Goal: Transaction & Acquisition: Purchase product/service

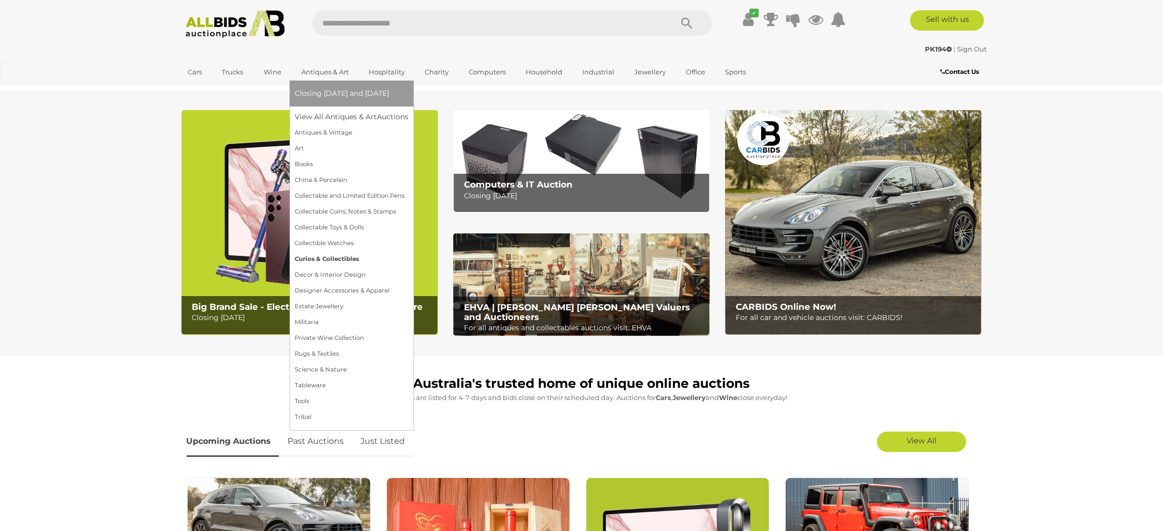
click at [297, 258] on link "Curios & Collectibles" at bounding box center [352, 259] width 114 height 16
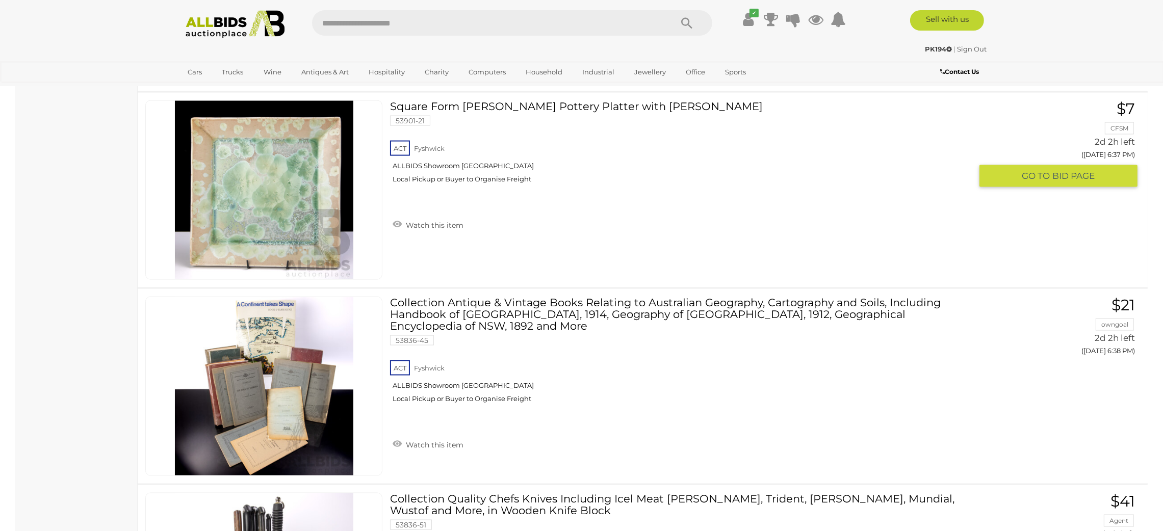
scroll to position [2524, 0]
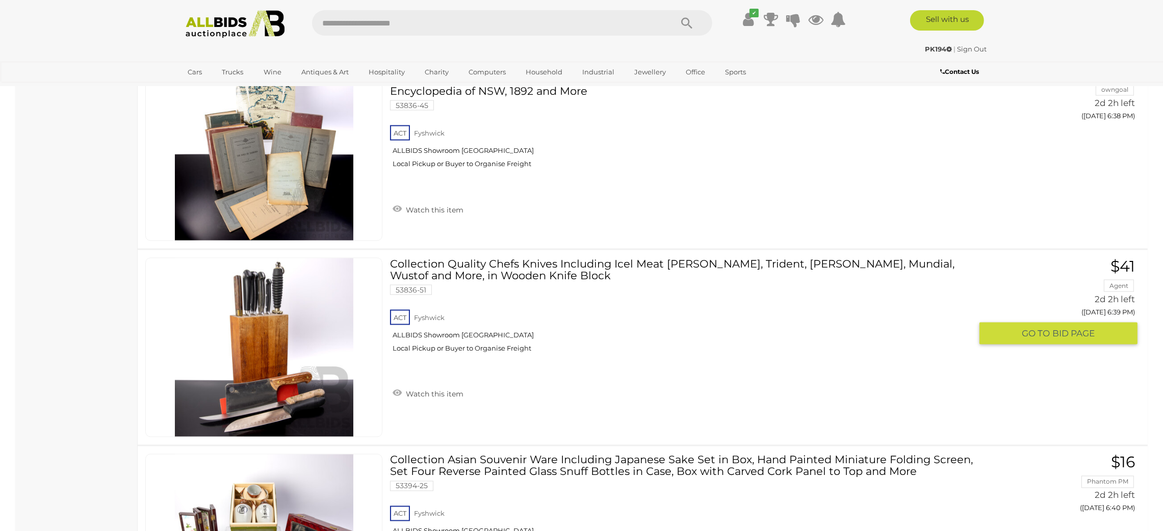
click at [280, 385] on img at bounding box center [264, 347] width 178 height 178
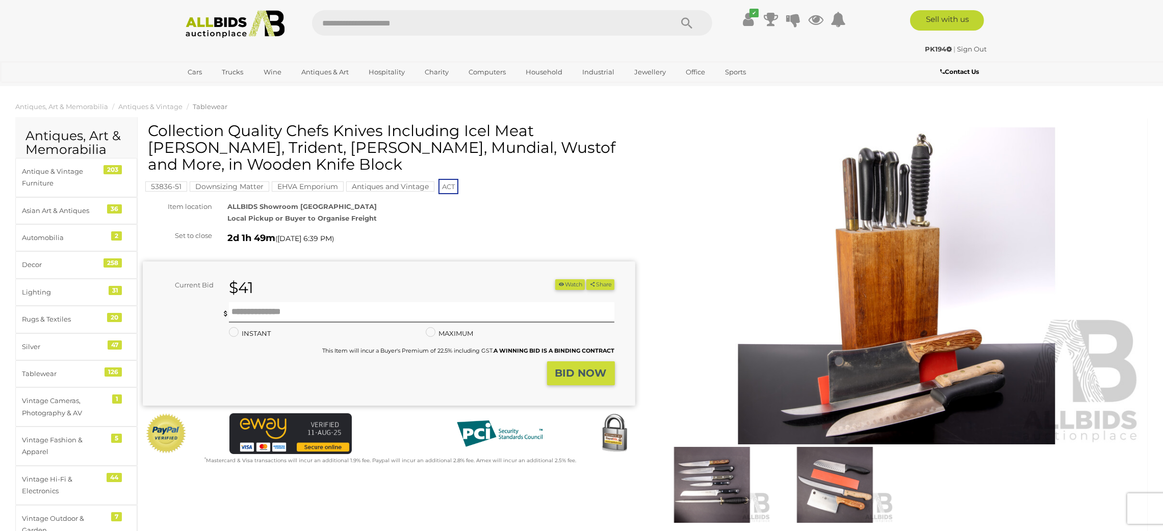
click at [1053, 254] on img at bounding box center [897, 285] width 493 height 317
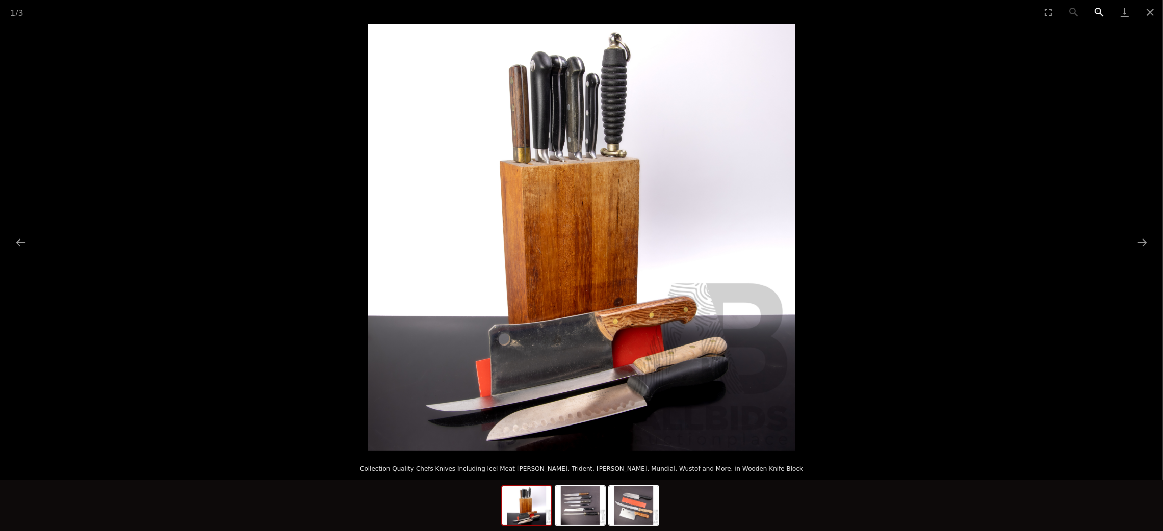
click at [1100, 8] on button "Zoom in" at bounding box center [1098, 12] width 25 height 24
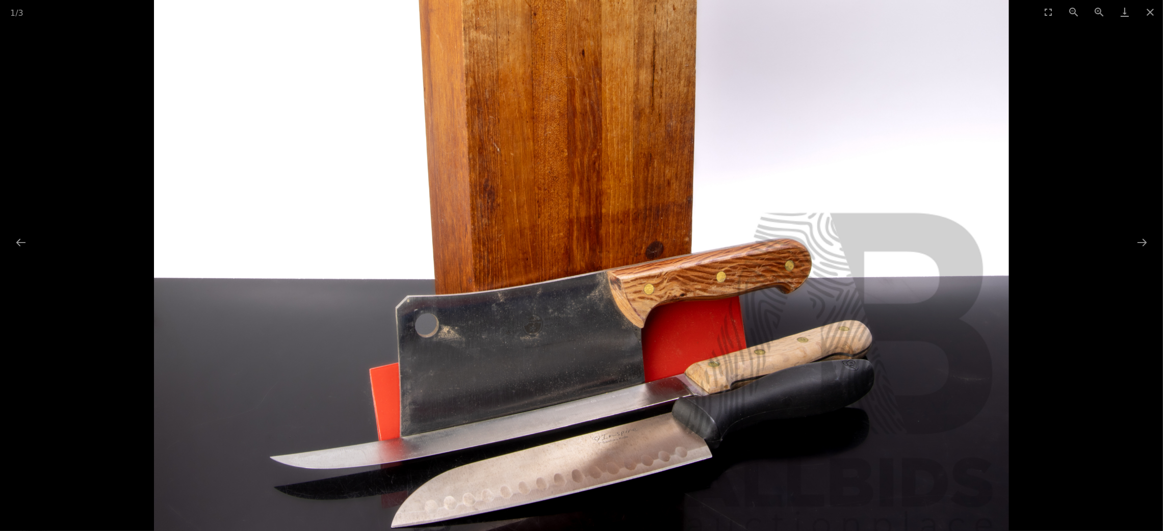
drag, startPoint x: 712, startPoint y: 430, endPoint x: 674, endPoint y: 330, distance: 107.2
click at [674, 330] on img at bounding box center [581, 121] width 855 height 855
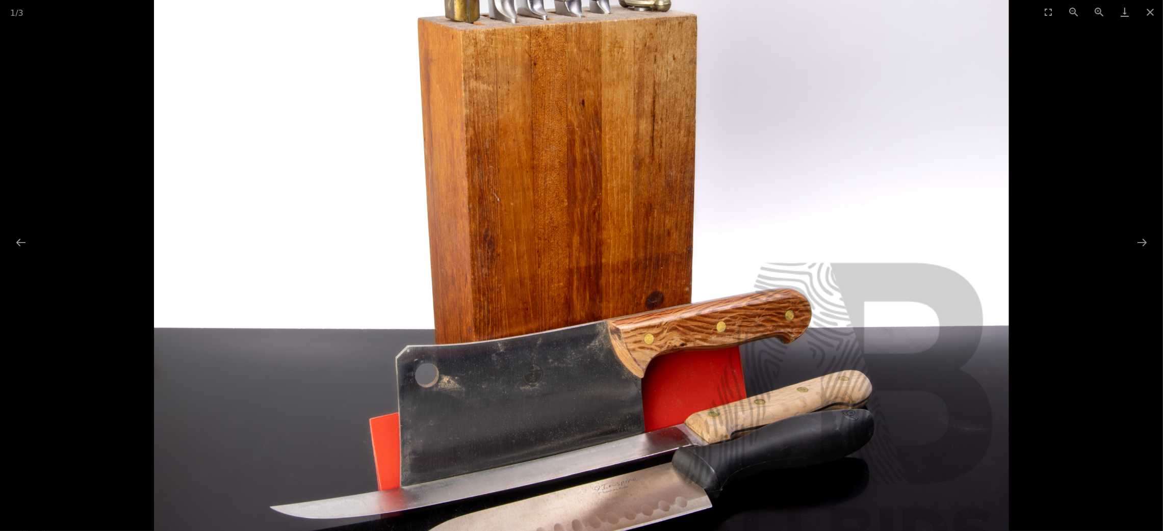
drag, startPoint x: 662, startPoint y: 302, endPoint x: 651, endPoint y: 371, distance: 69.7
click at [651, 371] on img at bounding box center [581, 171] width 855 height 855
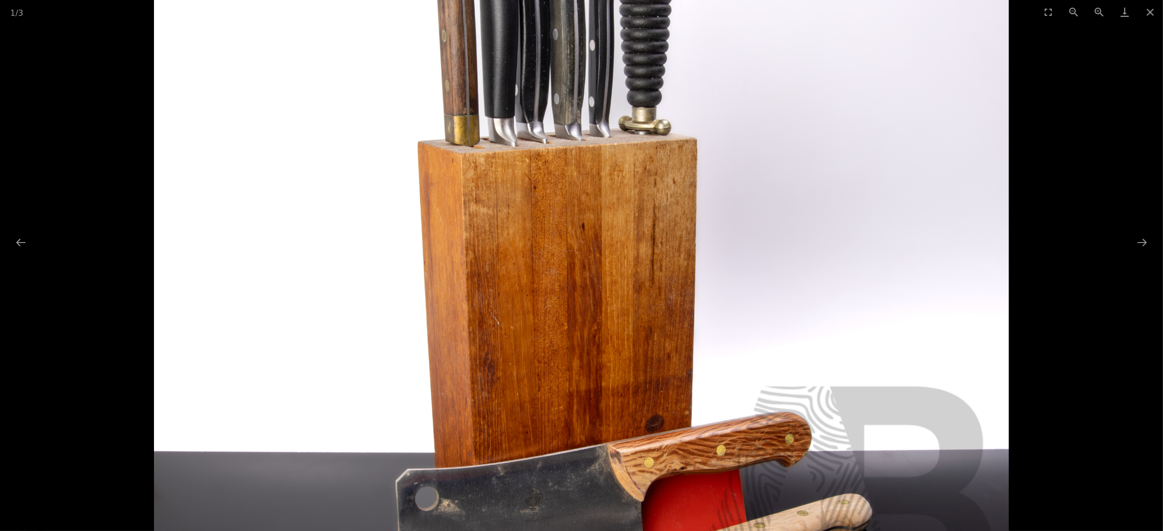
drag, startPoint x: 638, startPoint y: 301, endPoint x: 632, endPoint y: 355, distance: 53.8
click at [632, 355] on img at bounding box center [581, 294] width 855 height 855
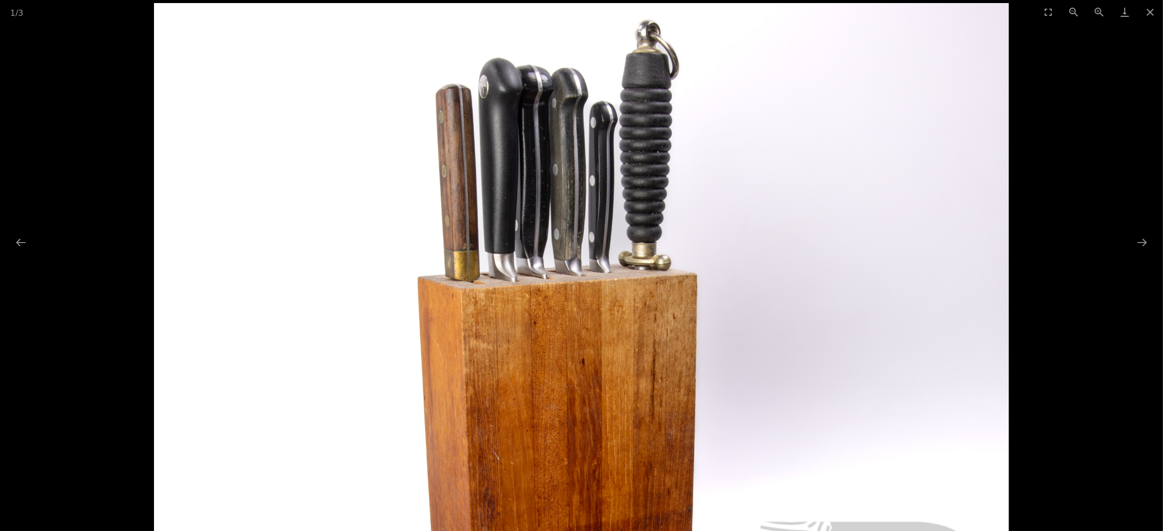
drag, startPoint x: 624, startPoint y: 256, endPoint x: 615, endPoint y: 362, distance: 106.4
click at [616, 365] on img at bounding box center [581, 430] width 855 height 855
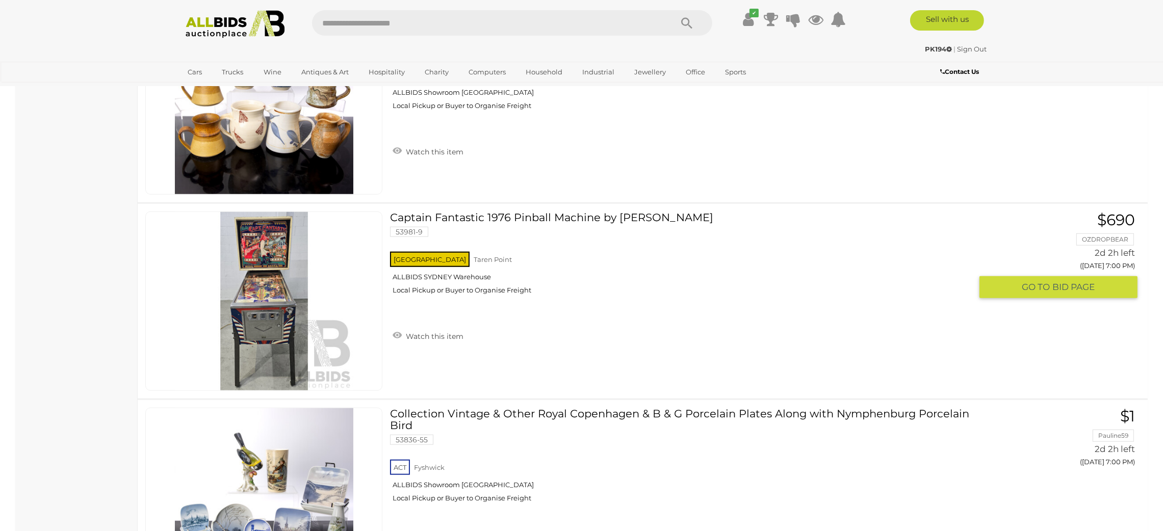
scroll to position [7307, 0]
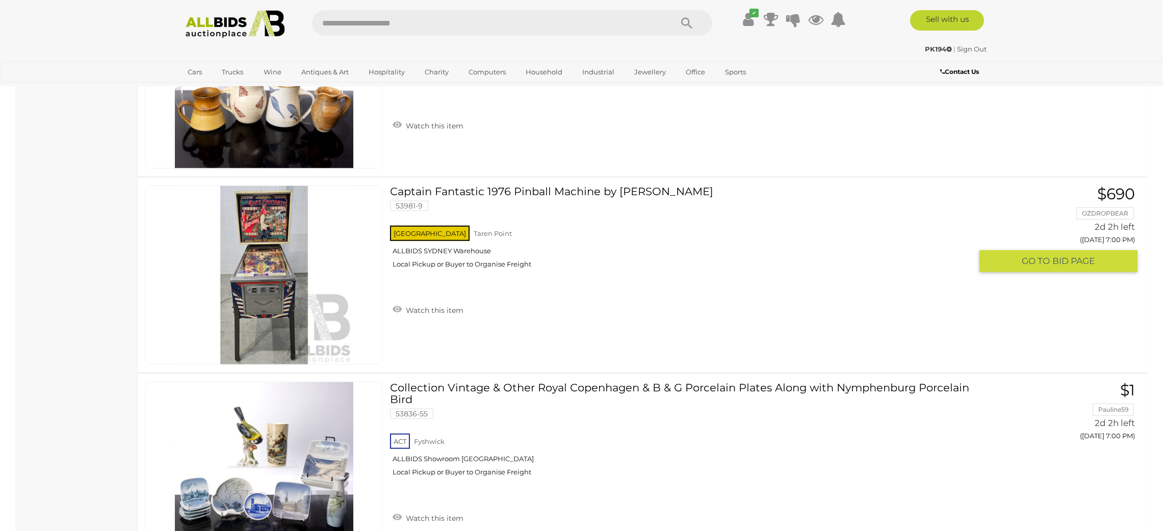
click at [284, 272] on img at bounding box center [264, 275] width 178 height 178
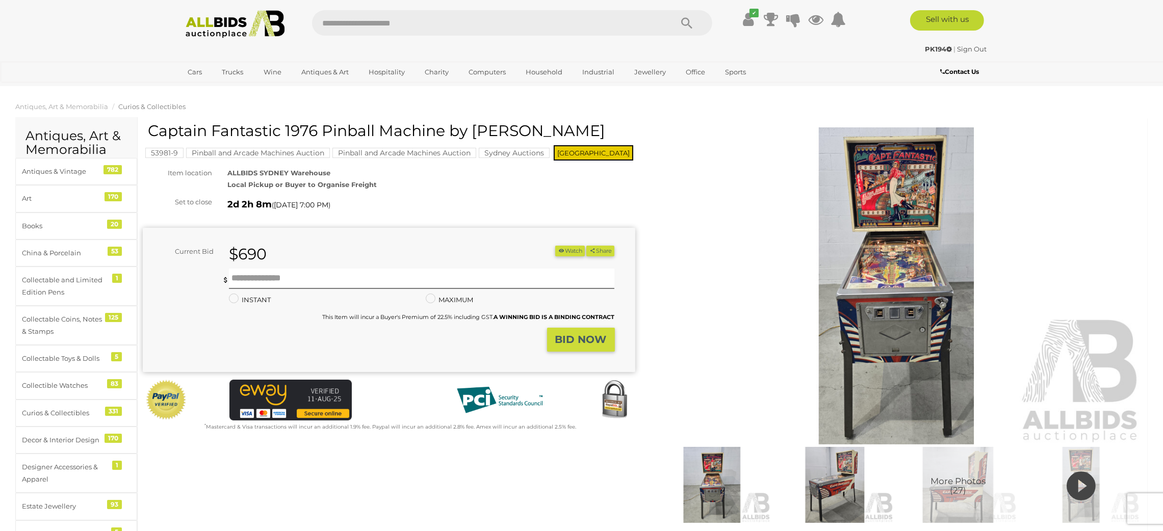
click at [913, 260] on img at bounding box center [897, 285] width 493 height 317
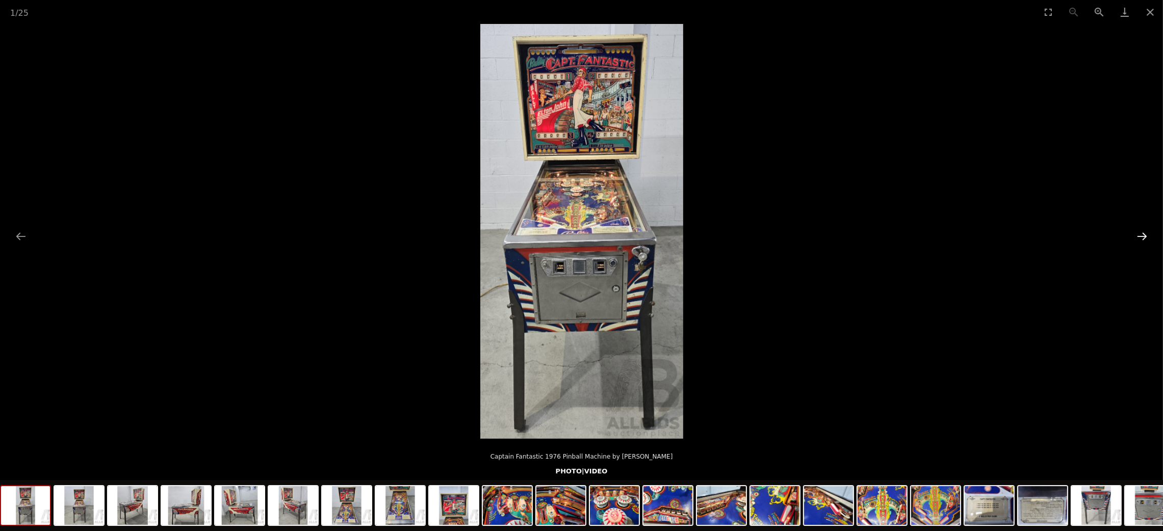
click at [1143, 241] on button "Next slide" at bounding box center [1141, 236] width 21 height 20
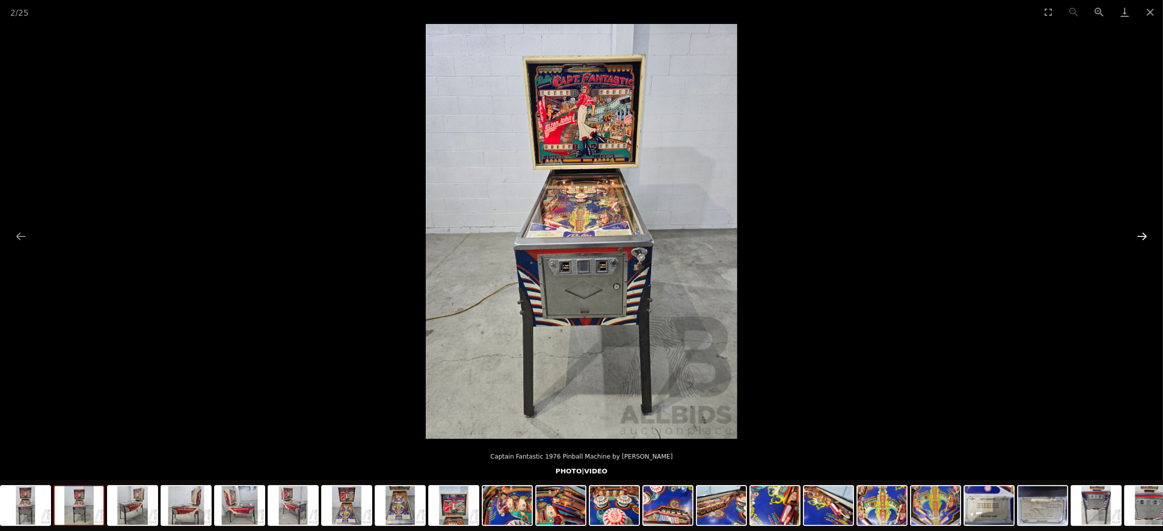
click at [1143, 241] on button "Next slide" at bounding box center [1141, 236] width 21 height 20
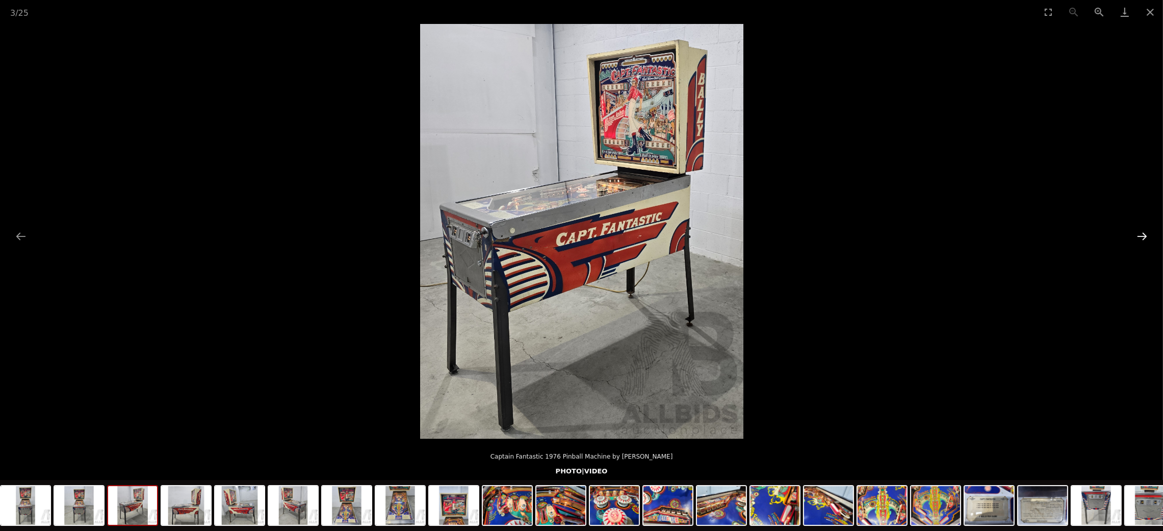
click at [1143, 241] on button "Next slide" at bounding box center [1141, 236] width 21 height 20
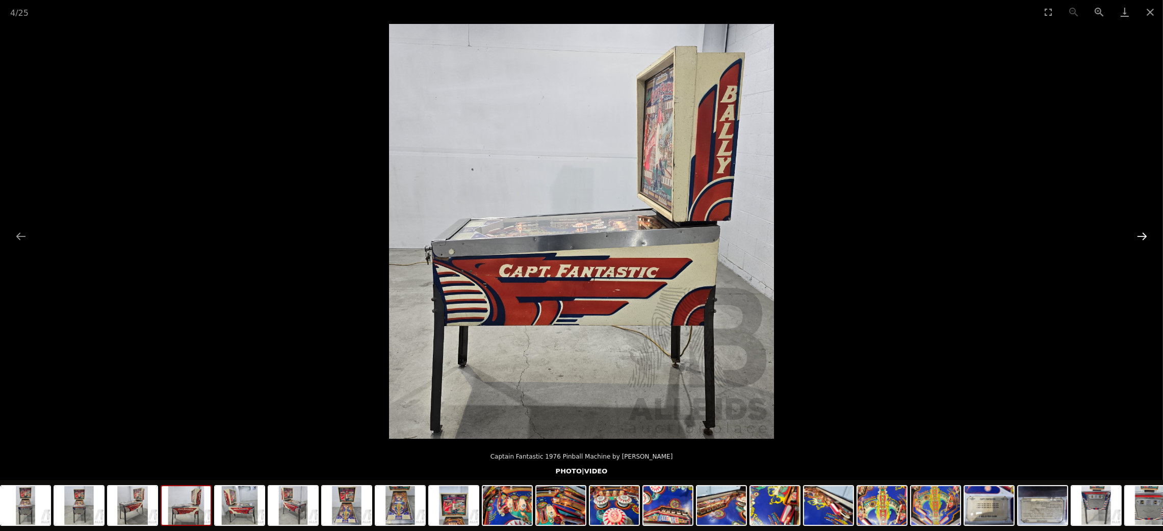
click at [1143, 241] on button "Next slide" at bounding box center [1141, 236] width 21 height 20
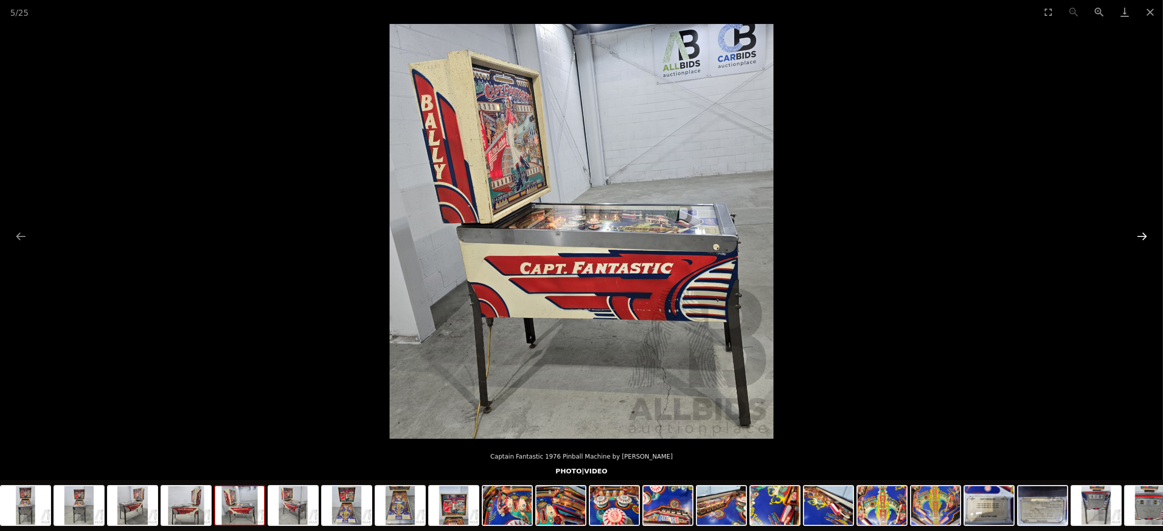
click at [1143, 241] on button "Next slide" at bounding box center [1141, 236] width 21 height 20
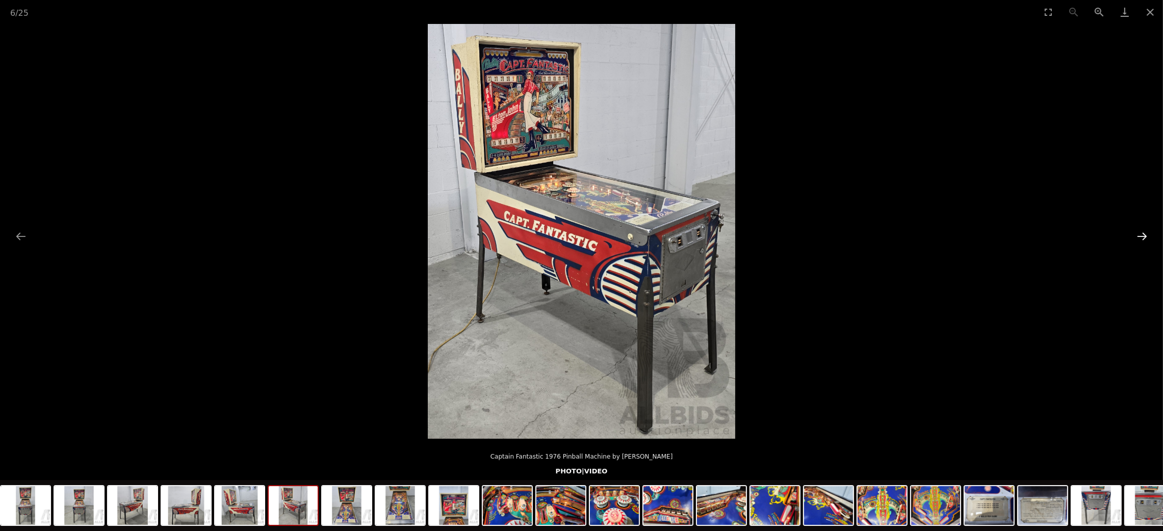
click at [1143, 241] on button "Next slide" at bounding box center [1141, 236] width 21 height 20
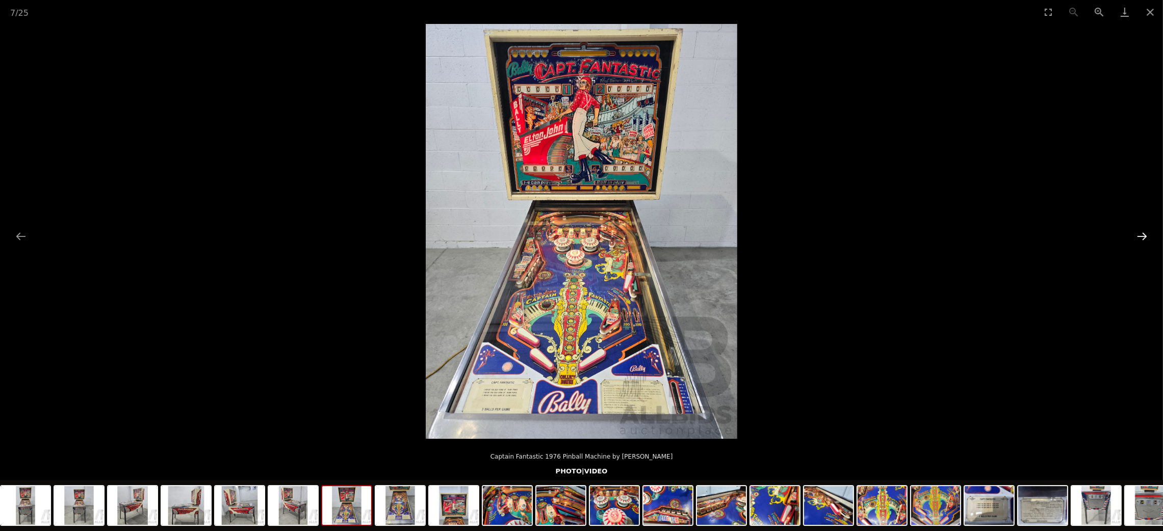
click at [1143, 241] on button "Next slide" at bounding box center [1141, 236] width 21 height 20
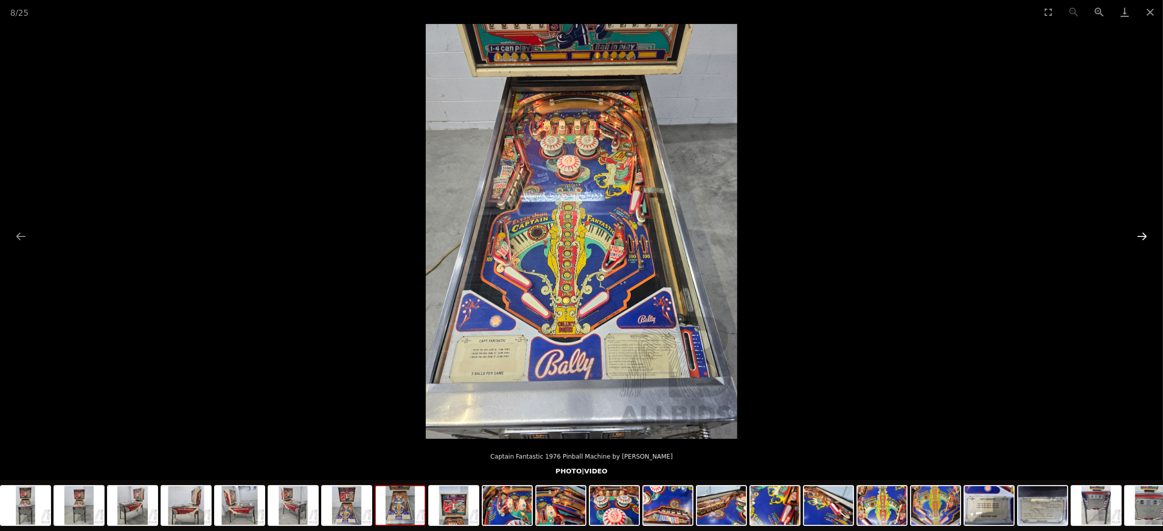
click at [1143, 241] on button "Next slide" at bounding box center [1141, 236] width 21 height 20
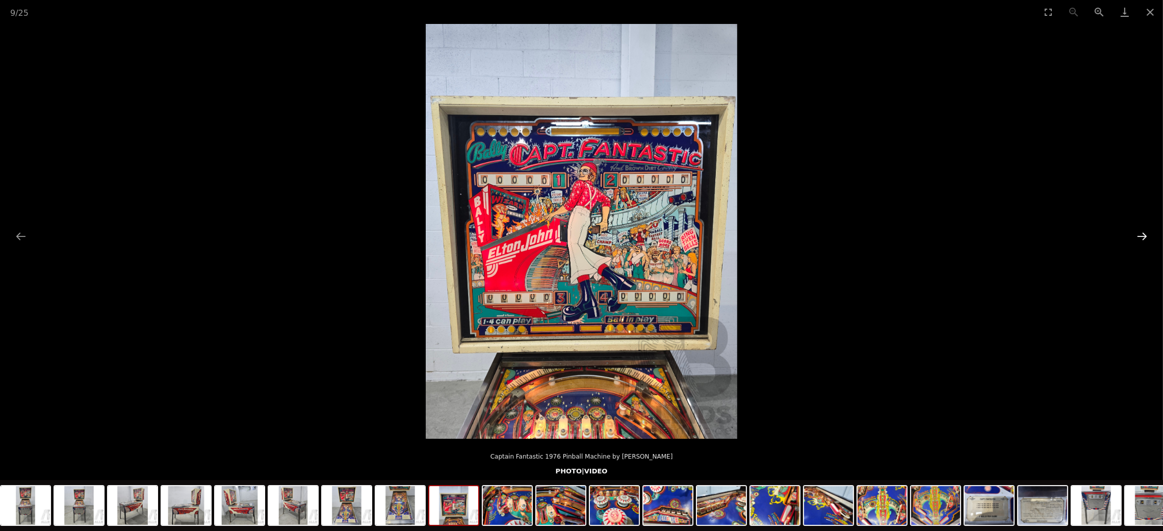
click at [1143, 241] on button "Next slide" at bounding box center [1141, 236] width 21 height 20
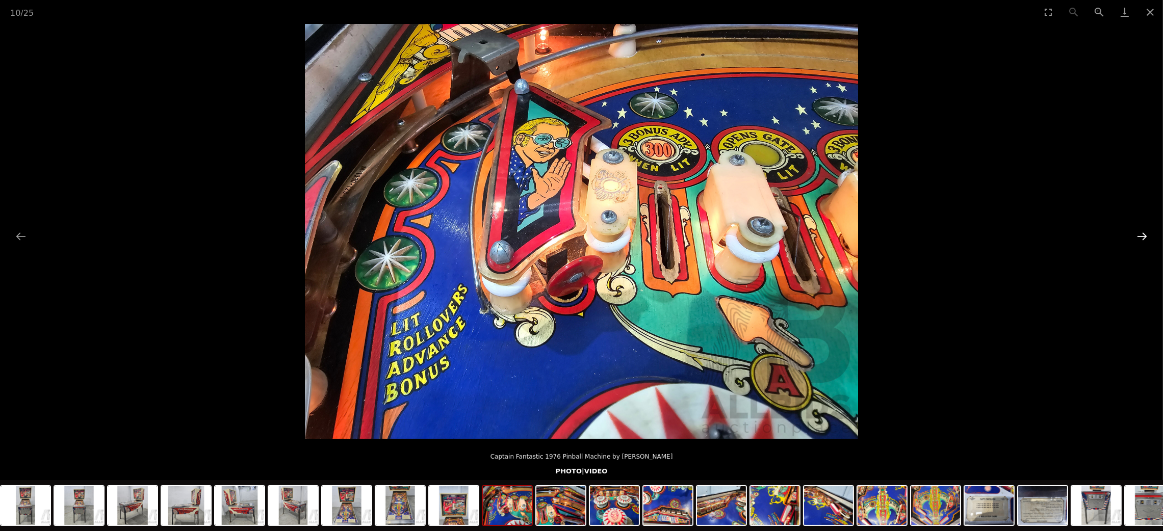
click at [1143, 241] on button "Next slide" at bounding box center [1141, 236] width 21 height 20
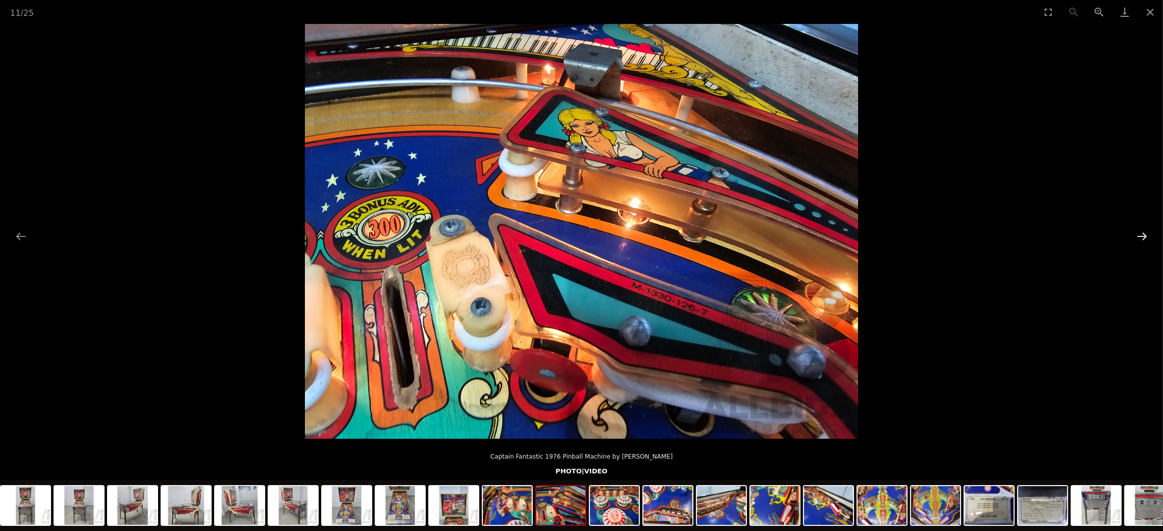
click at [1143, 241] on button "Next slide" at bounding box center [1141, 236] width 21 height 20
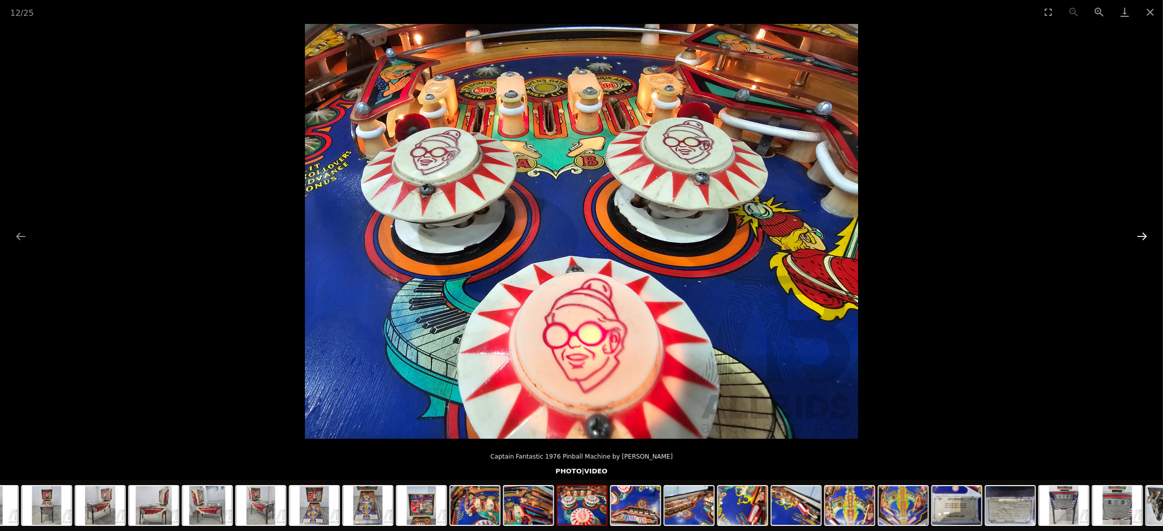
click at [1143, 241] on button "Next slide" at bounding box center [1141, 236] width 21 height 20
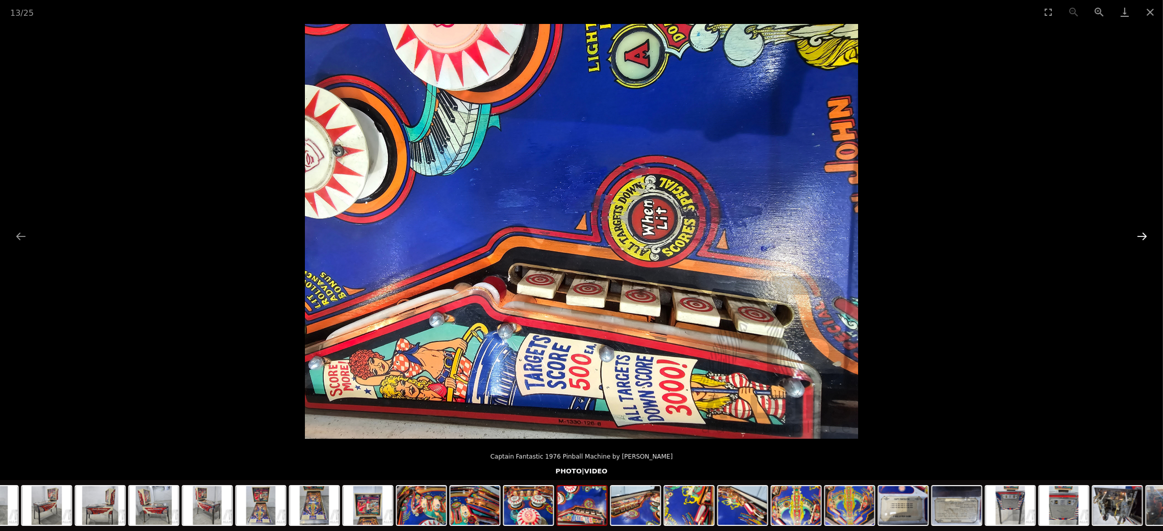
click at [1143, 241] on button "Next slide" at bounding box center [1141, 236] width 21 height 20
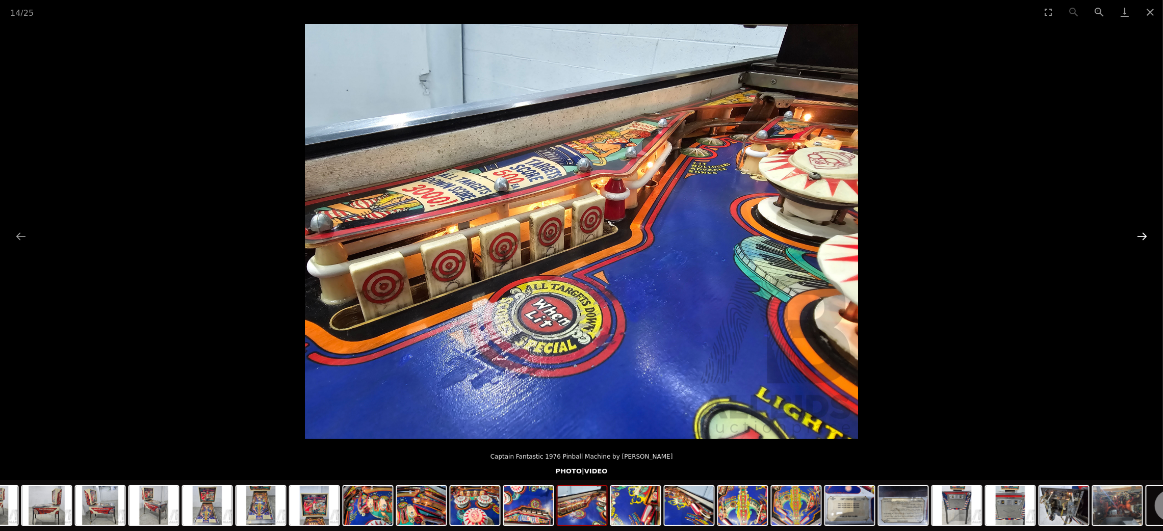
click at [1143, 241] on button "Next slide" at bounding box center [1141, 236] width 21 height 20
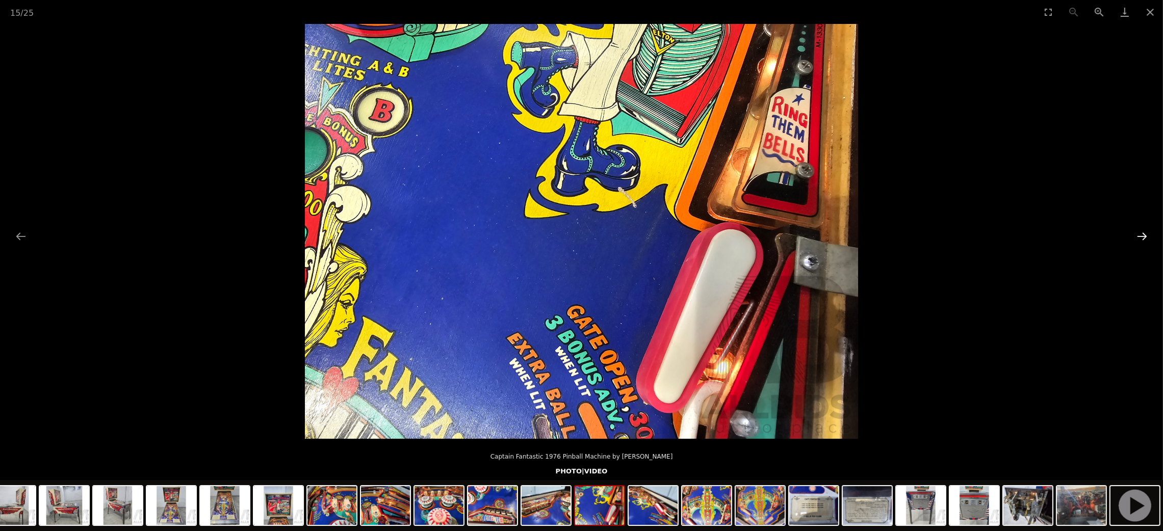
click at [1143, 241] on button "Next slide" at bounding box center [1141, 236] width 21 height 20
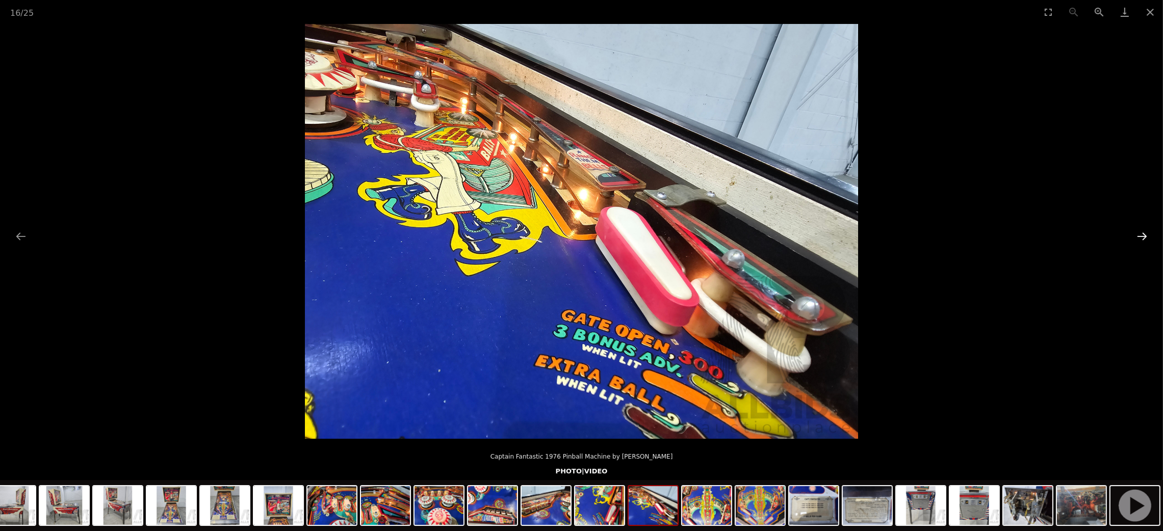
click at [1143, 241] on button "Next slide" at bounding box center [1141, 236] width 21 height 20
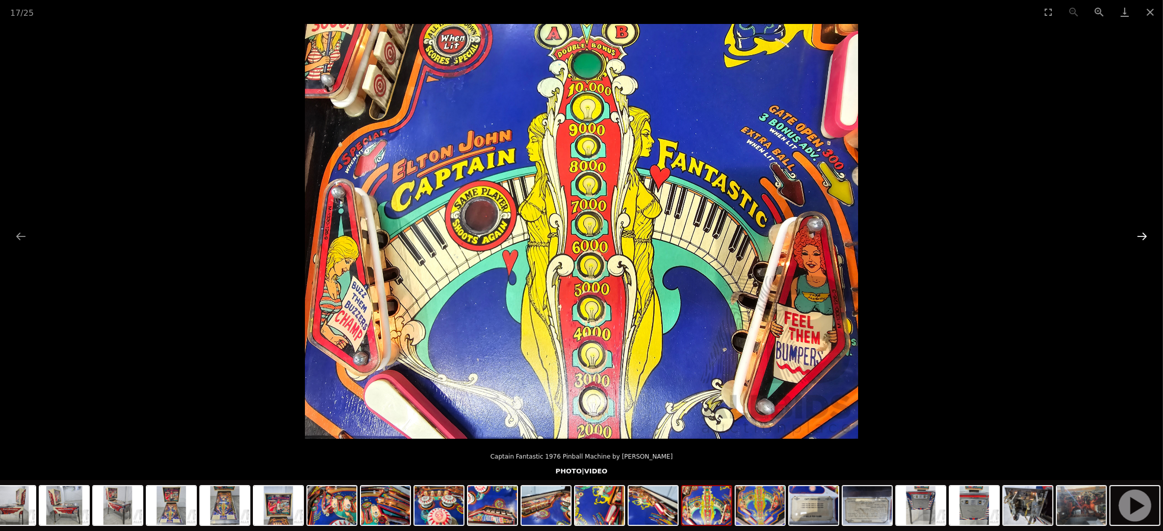
click at [1143, 241] on button "Next slide" at bounding box center [1141, 236] width 21 height 20
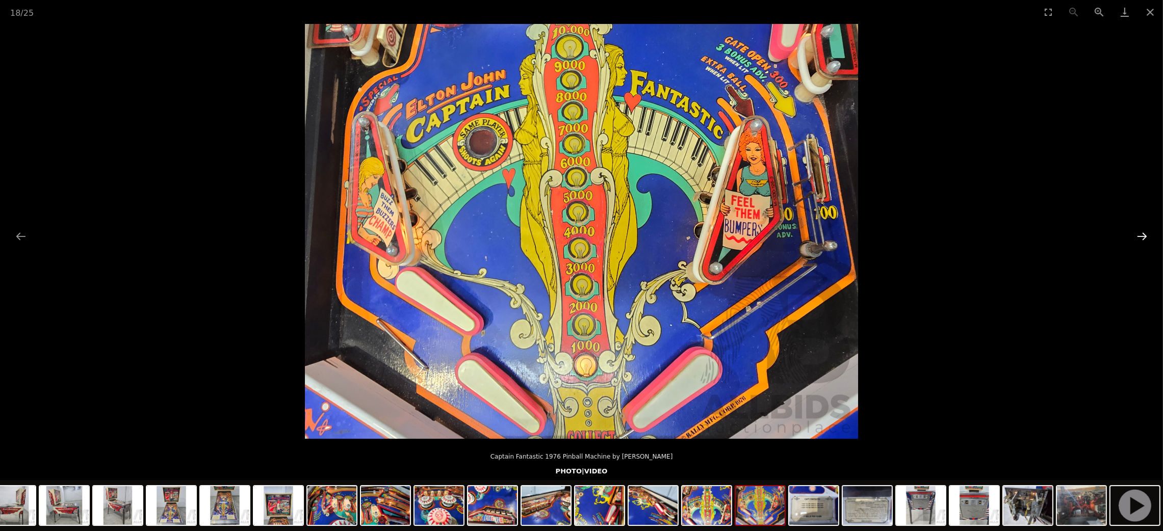
click at [1143, 241] on button "Next slide" at bounding box center [1141, 236] width 21 height 20
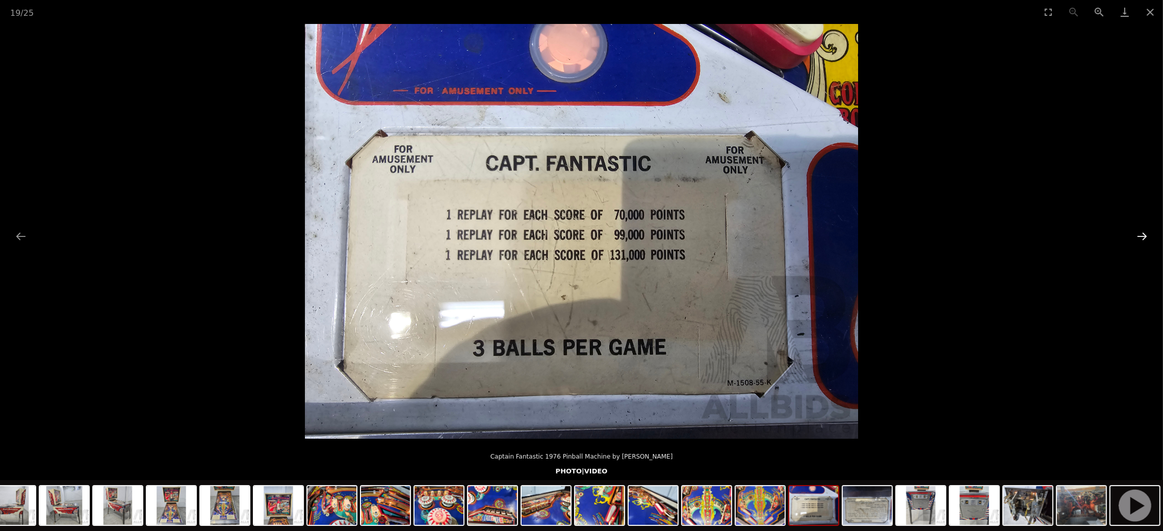
click at [1142, 244] on button "Next slide" at bounding box center [1141, 236] width 21 height 20
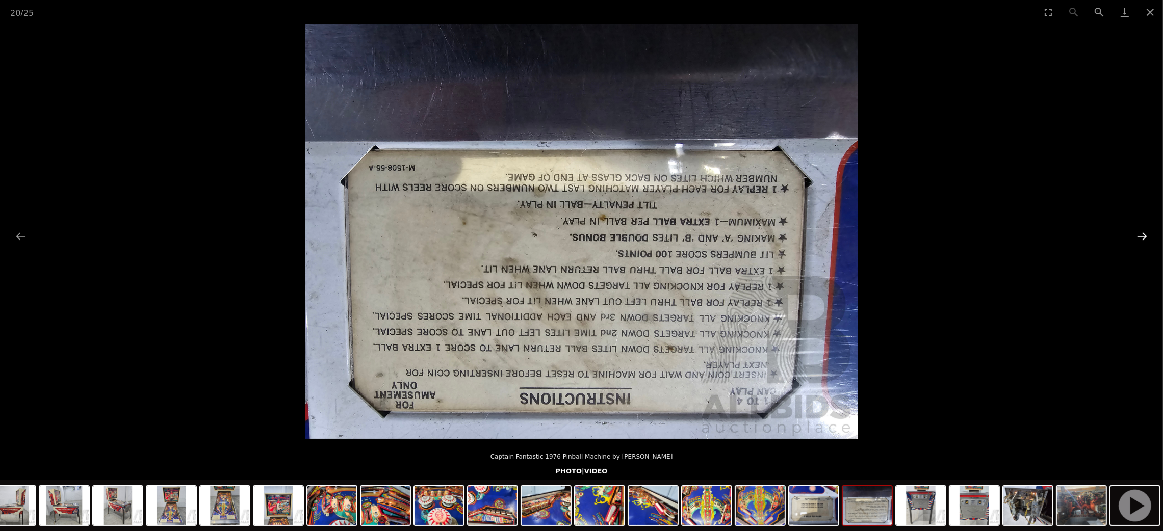
click at [1142, 244] on button "Next slide" at bounding box center [1141, 236] width 21 height 20
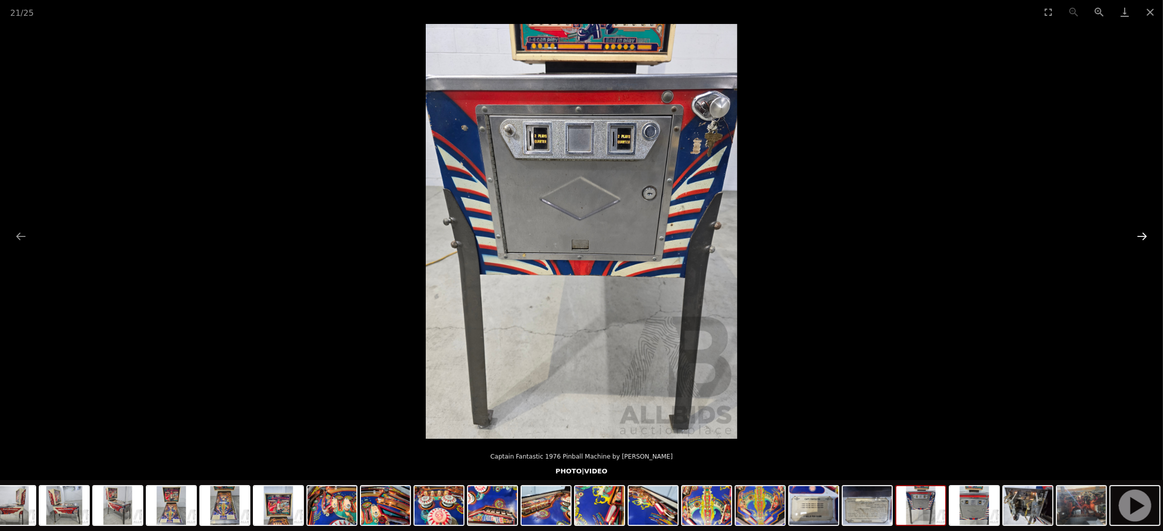
click at [1142, 244] on button "Next slide" at bounding box center [1141, 236] width 21 height 20
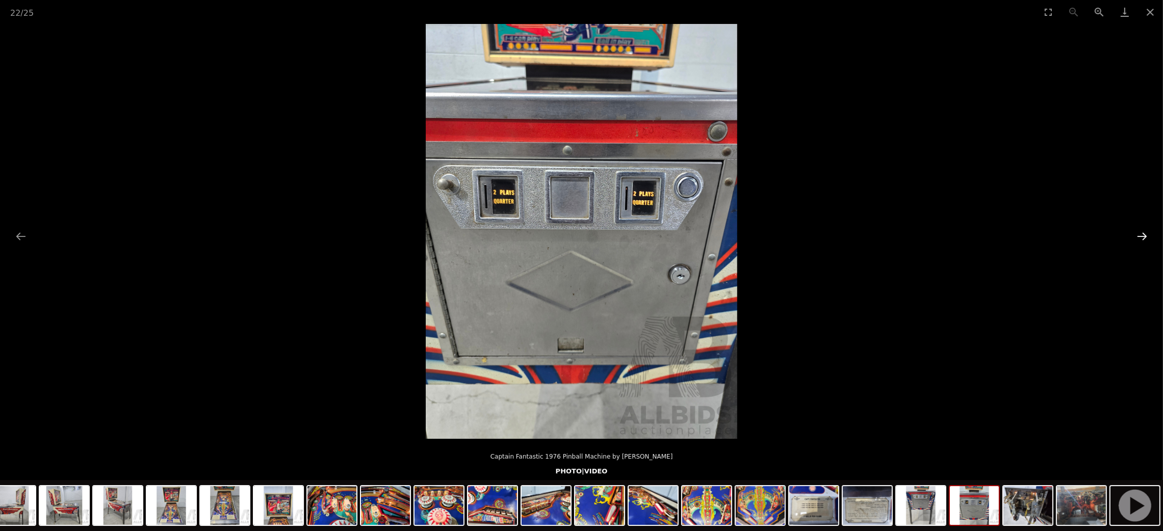
click at [1142, 244] on button "Next slide" at bounding box center [1141, 236] width 21 height 20
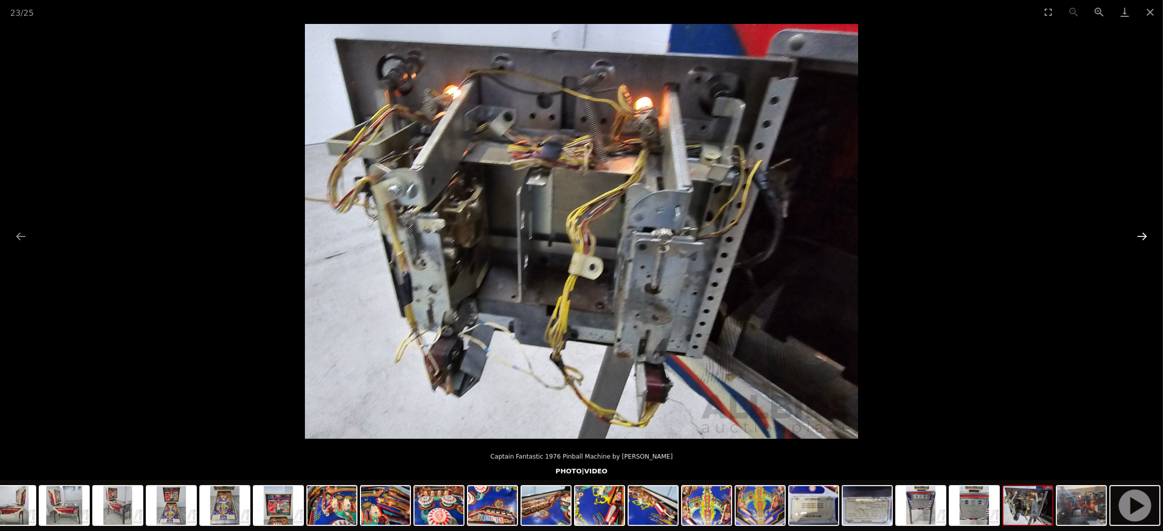
click at [1142, 244] on button "Next slide" at bounding box center [1141, 236] width 21 height 20
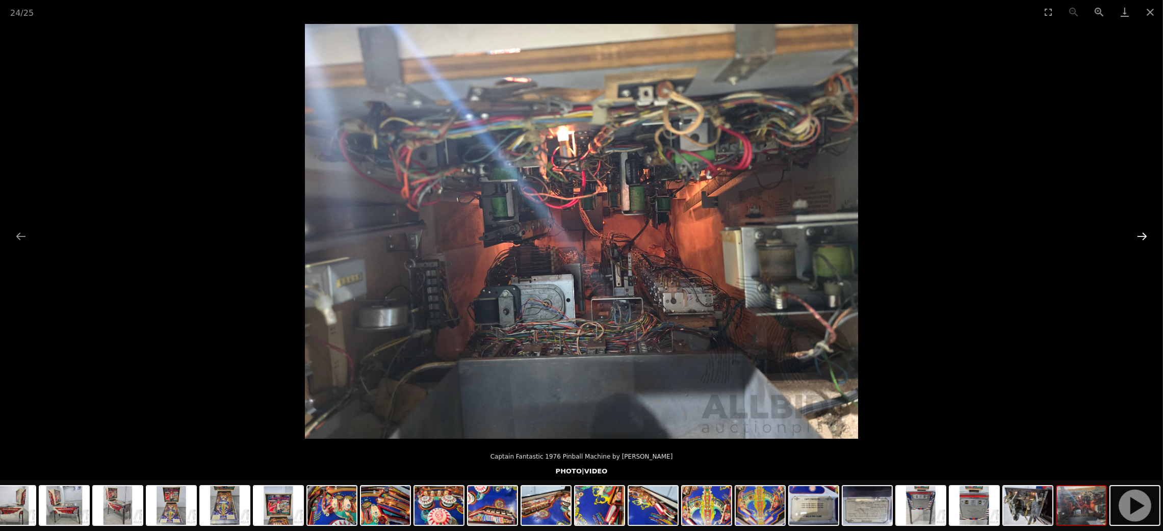
click at [1142, 244] on button "Next slide" at bounding box center [1141, 236] width 21 height 20
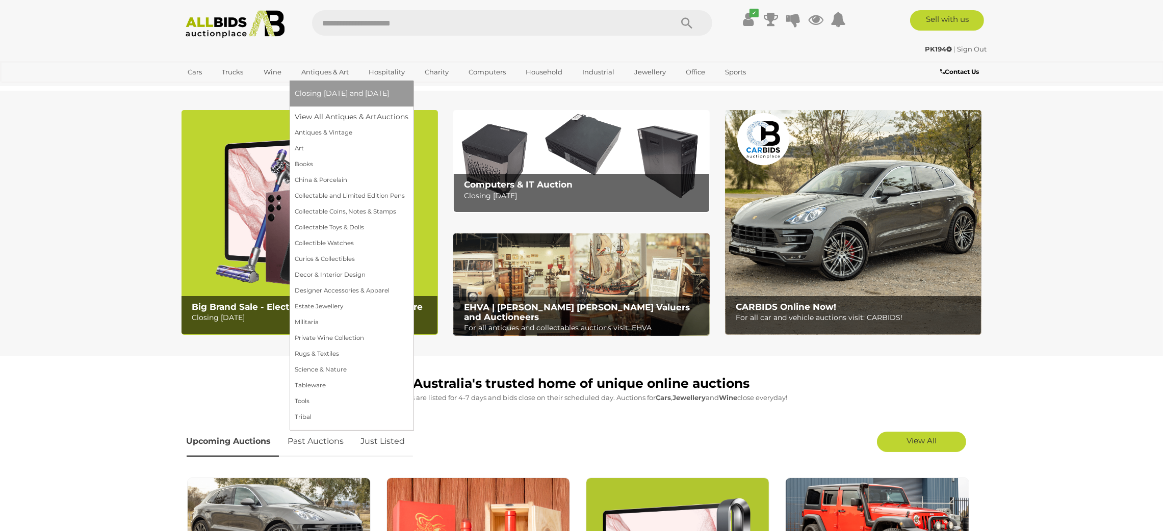
click at [335, 71] on link "Antiques & Art" at bounding box center [325, 72] width 61 height 17
click at [333, 256] on link "Curios & Collectibles" at bounding box center [352, 259] width 114 height 16
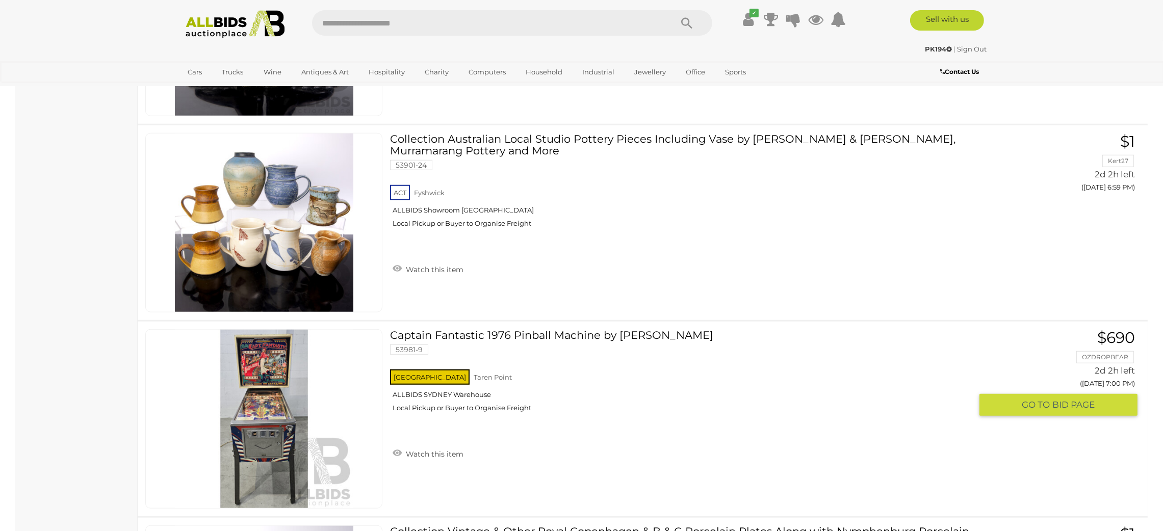
scroll to position [7265, 0]
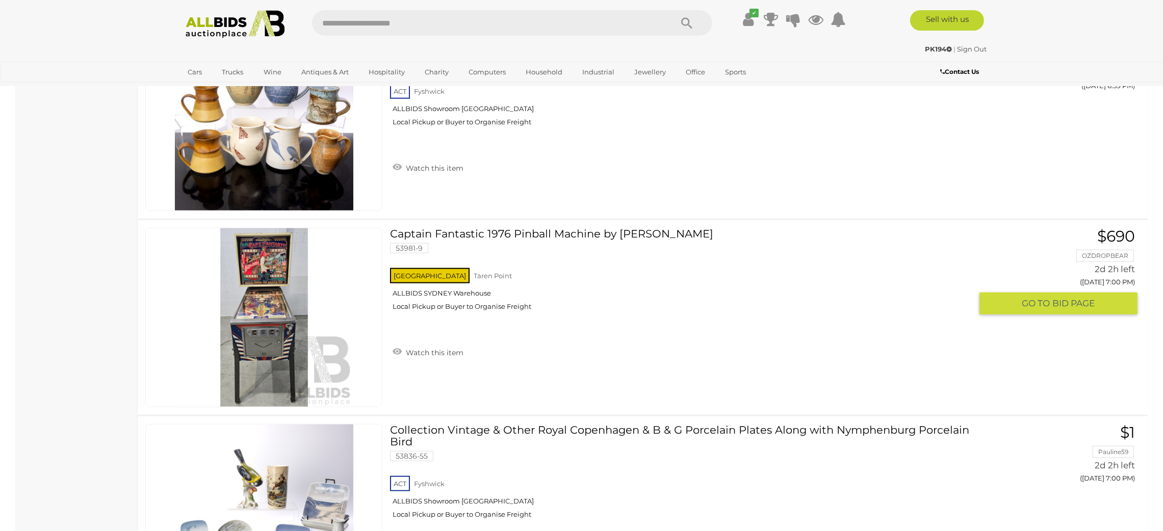
click at [418, 346] on link "Watch this item" at bounding box center [428, 351] width 76 height 15
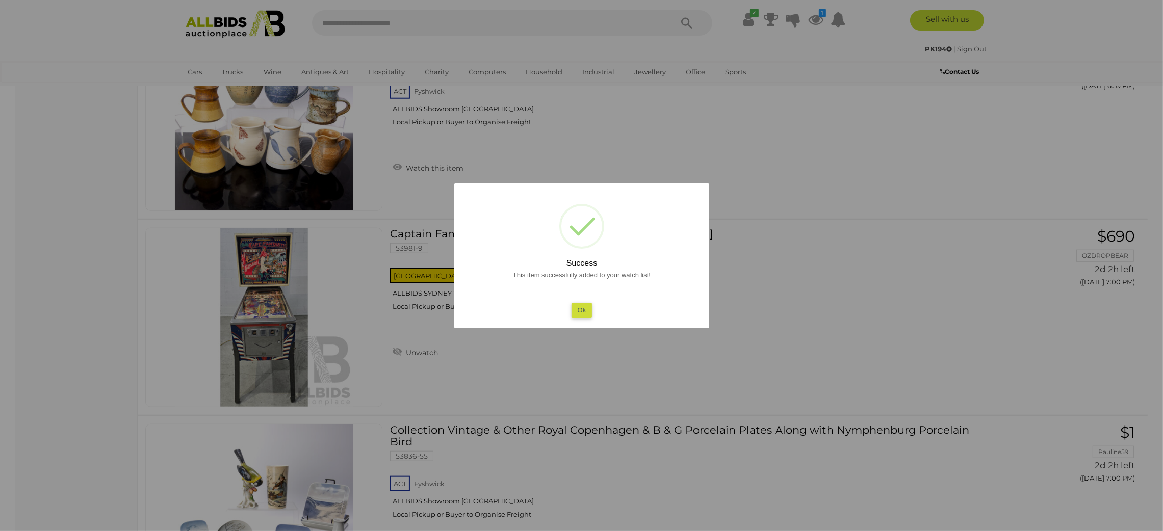
click at [583, 307] on button "Ok" at bounding box center [581, 310] width 21 height 15
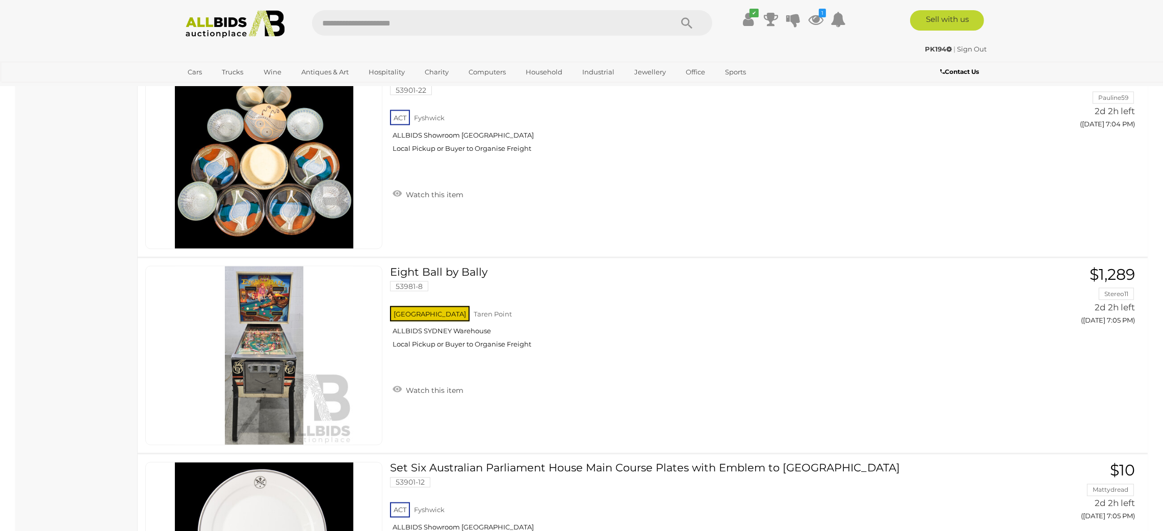
scroll to position [8336, 0]
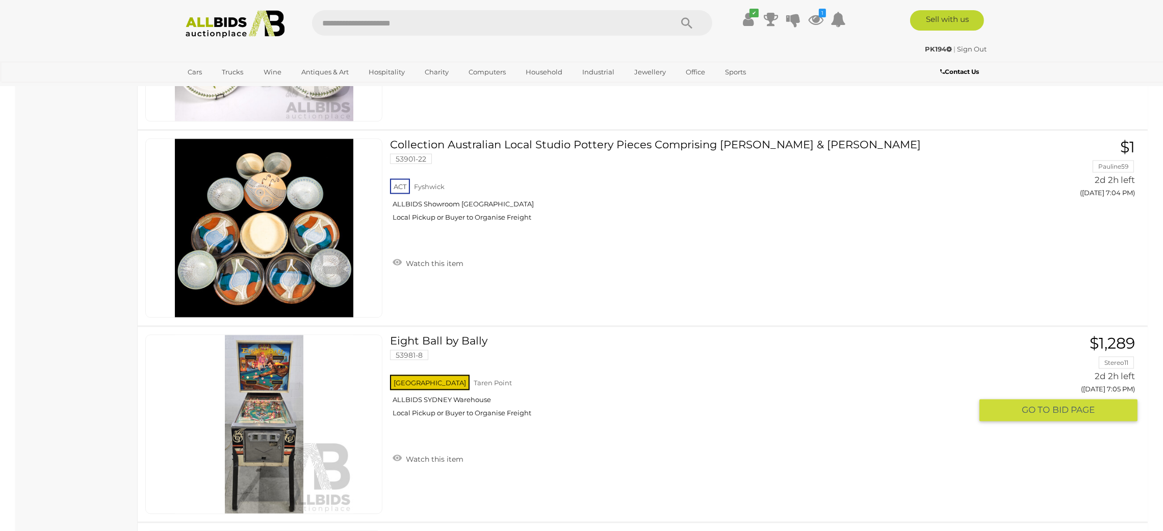
click at [249, 421] on img at bounding box center [264, 424] width 178 height 178
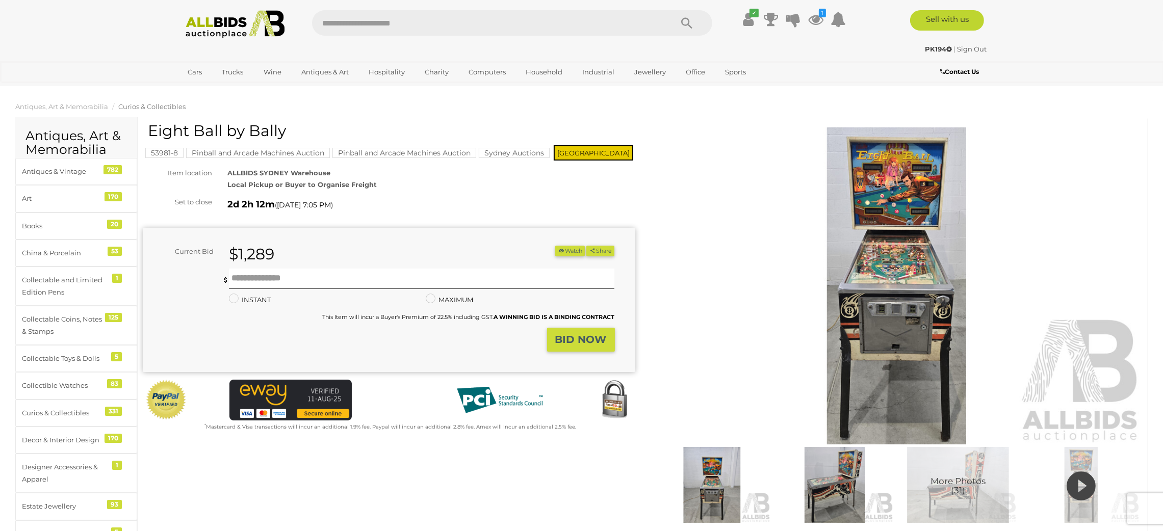
click at [881, 250] on img at bounding box center [897, 285] width 493 height 317
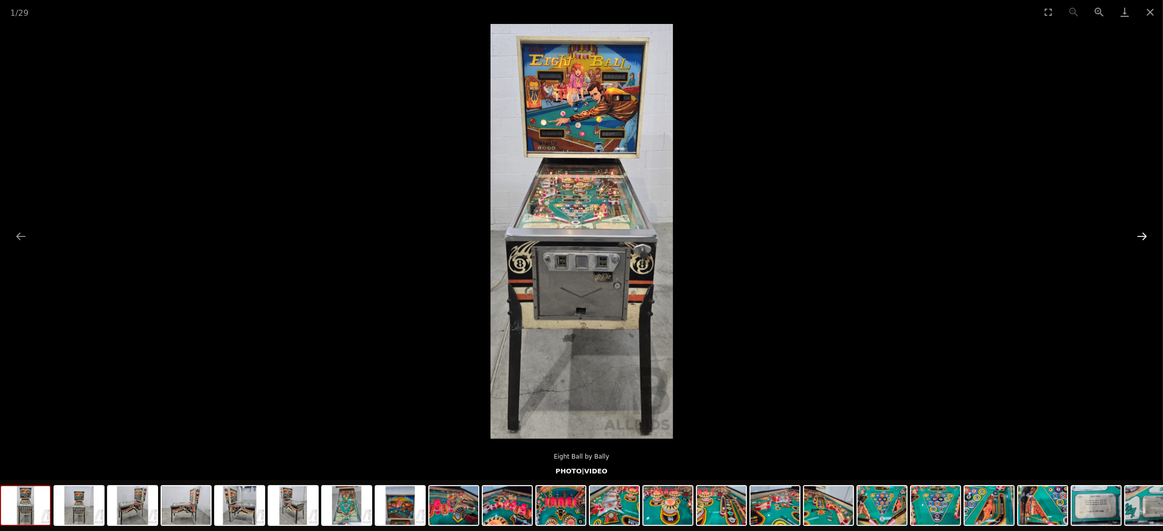
click at [1136, 232] on button "Next slide" at bounding box center [1141, 236] width 21 height 20
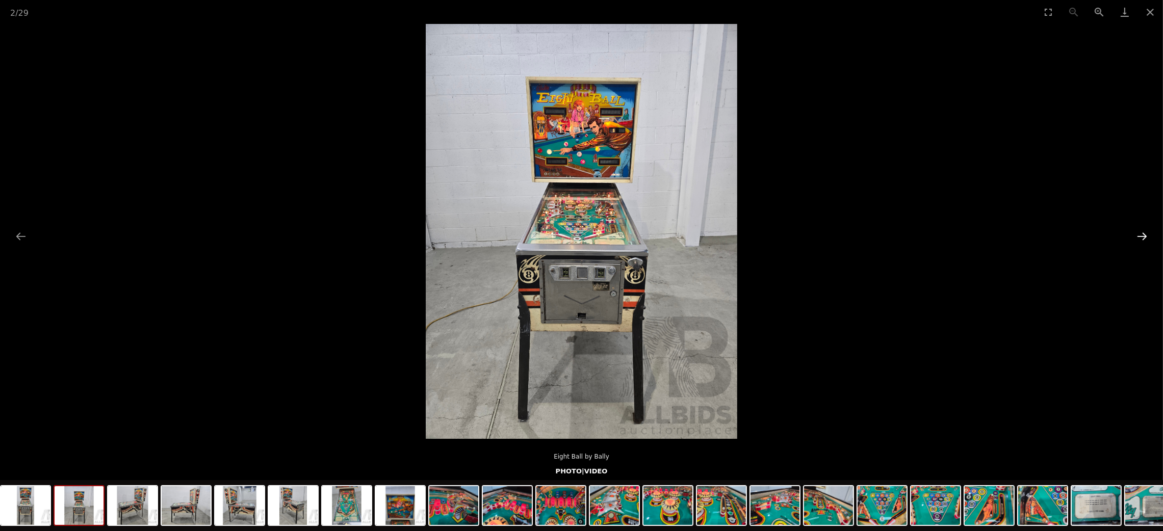
click at [1134, 235] on button "Next slide" at bounding box center [1141, 236] width 21 height 20
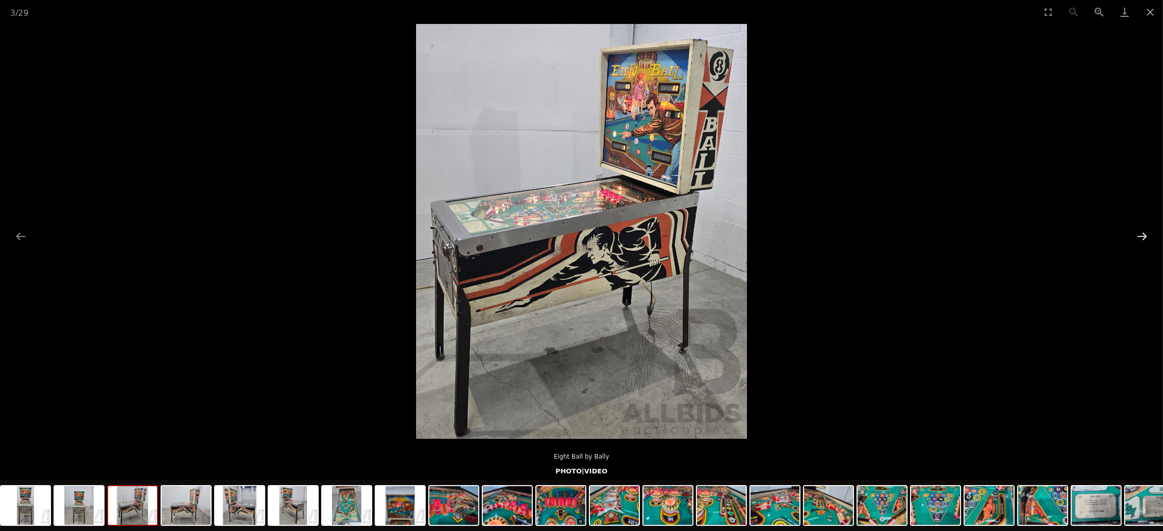
click at [1133, 235] on button "Next slide" at bounding box center [1141, 236] width 21 height 20
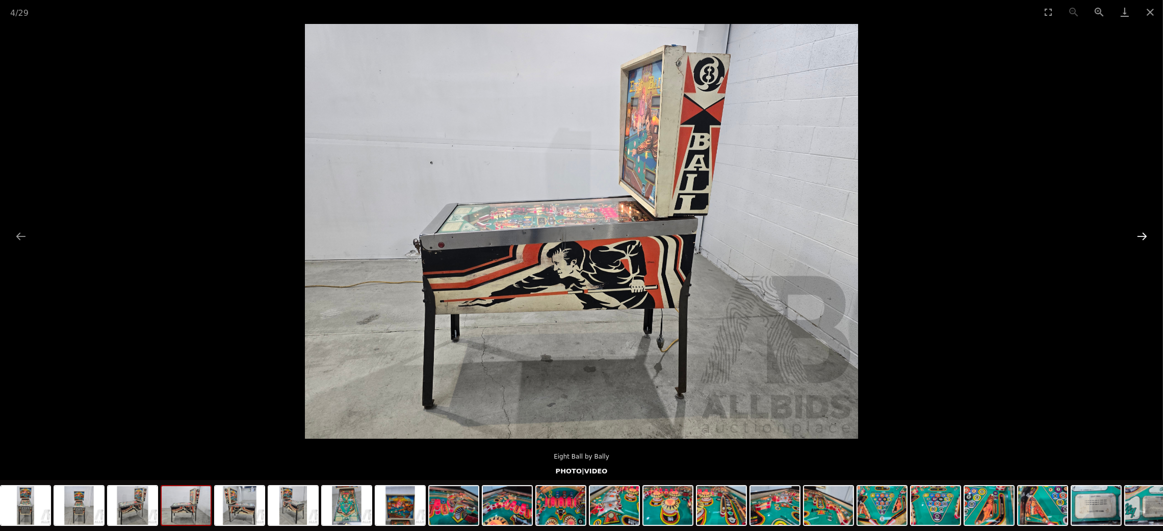
click at [1133, 235] on button "Next slide" at bounding box center [1141, 236] width 21 height 20
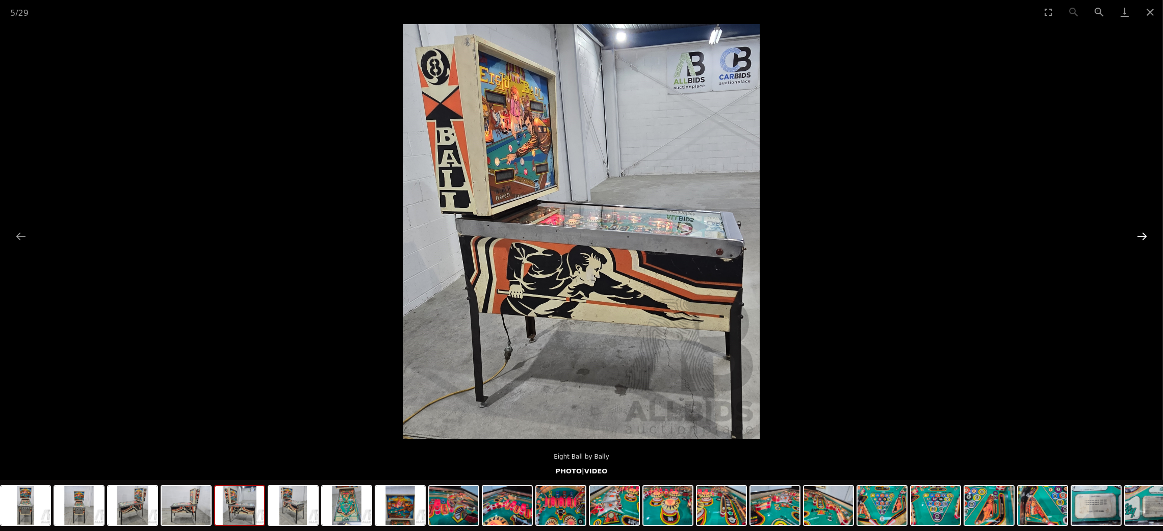
click at [1133, 235] on button "Next slide" at bounding box center [1141, 236] width 21 height 20
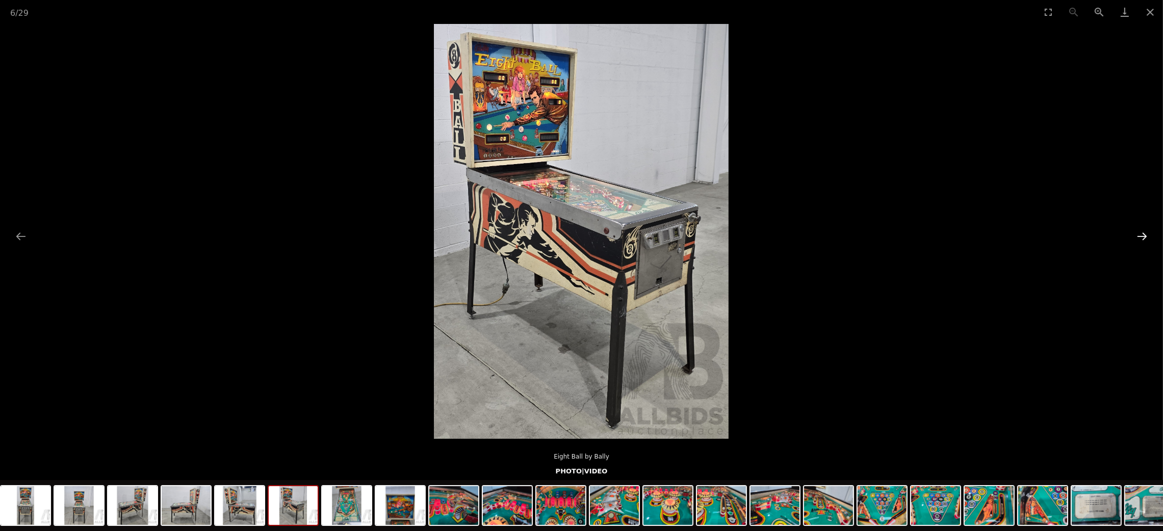
click at [1133, 235] on button "Next slide" at bounding box center [1141, 236] width 21 height 20
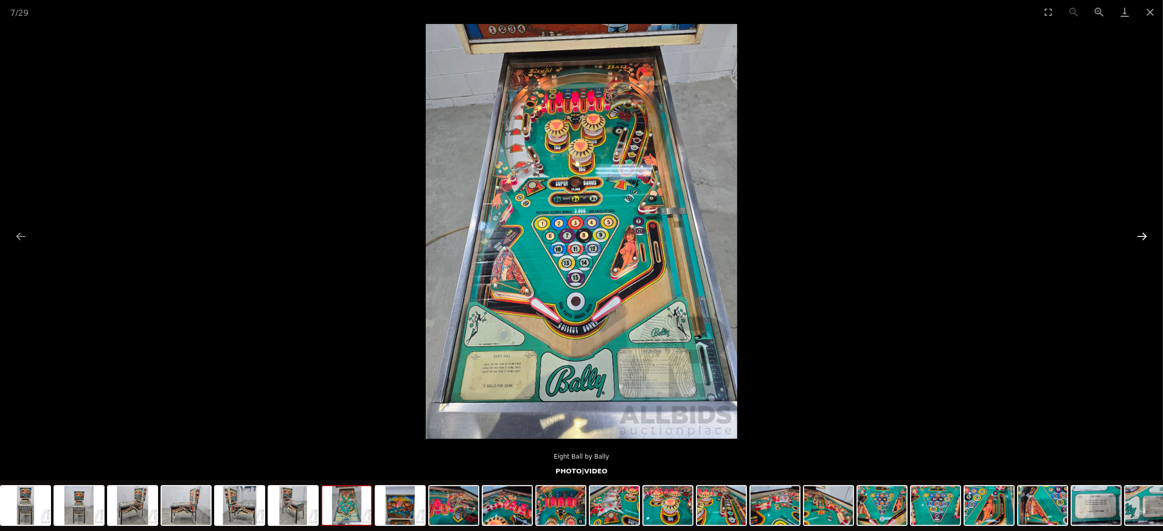
click at [1132, 237] on button "Next slide" at bounding box center [1141, 236] width 21 height 20
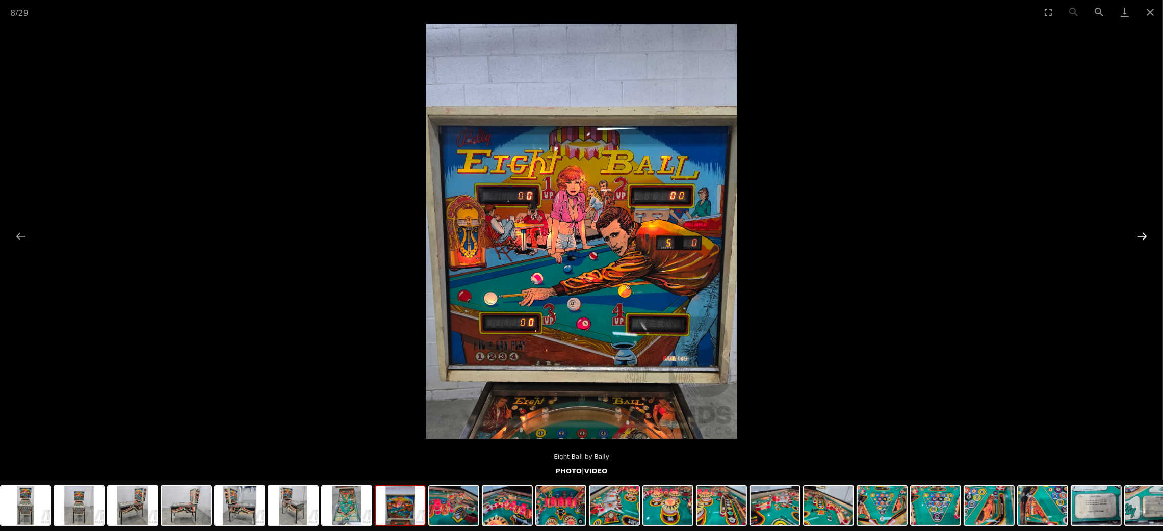
click at [1132, 237] on button "Next slide" at bounding box center [1141, 236] width 21 height 20
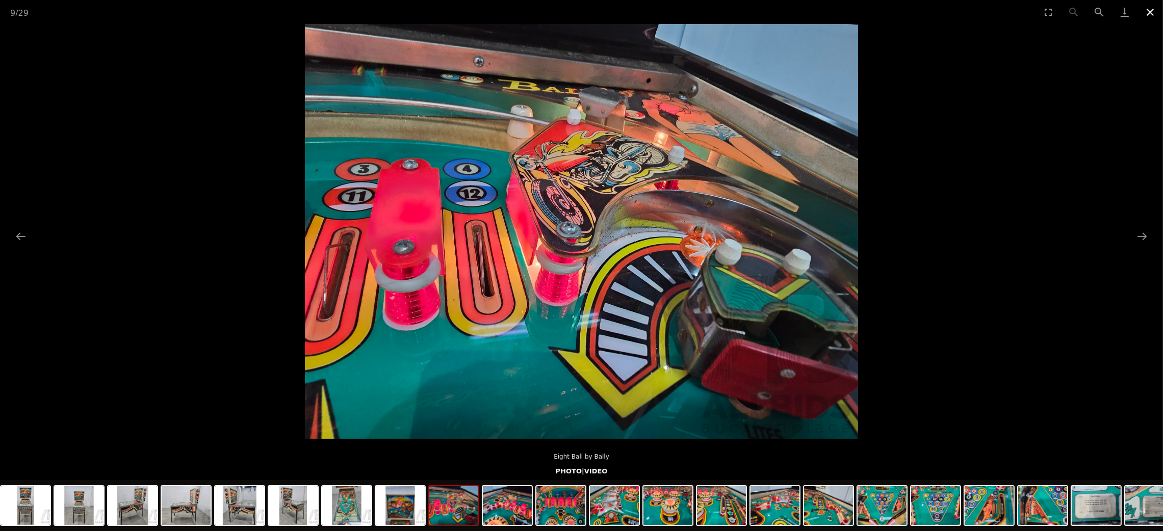
click at [1146, 7] on button "Close gallery" at bounding box center [1149, 12] width 25 height 24
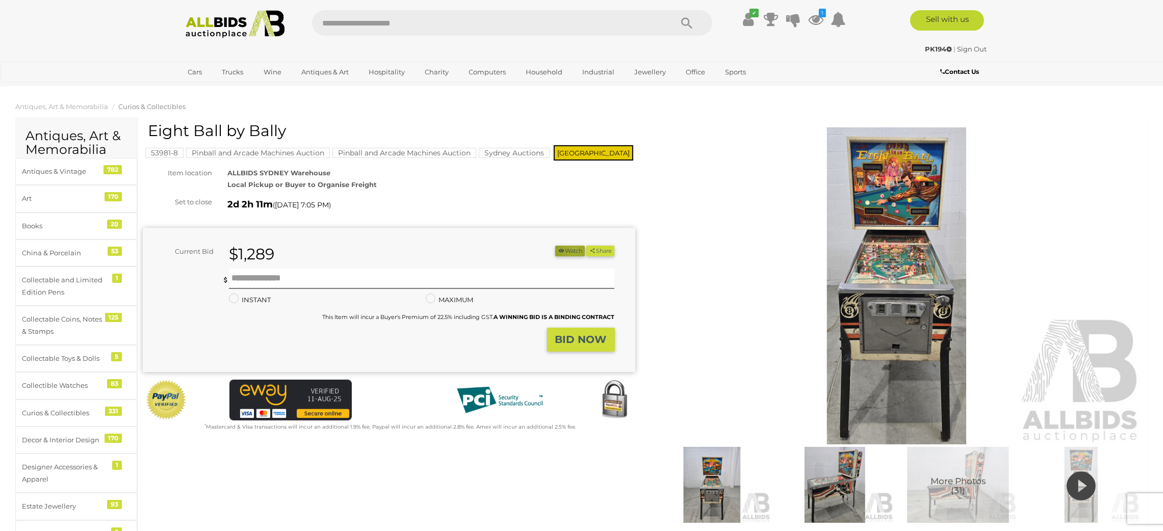
click at [571, 249] on button "Watch" at bounding box center [570, 251] width 30 height 11
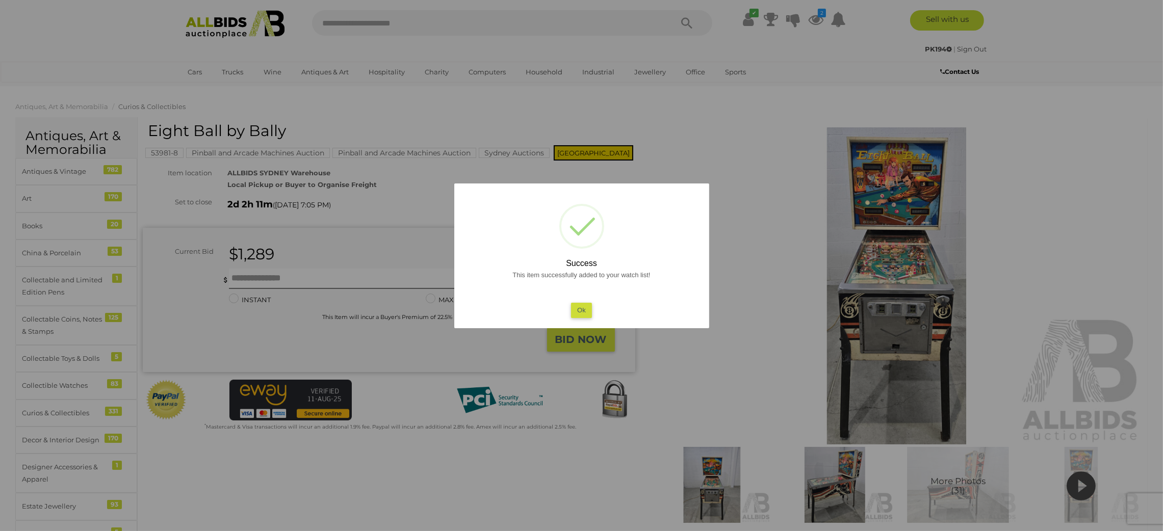
click at [584, 309] on button "Ok" at bounding box center [581, 310] width 21 height 15
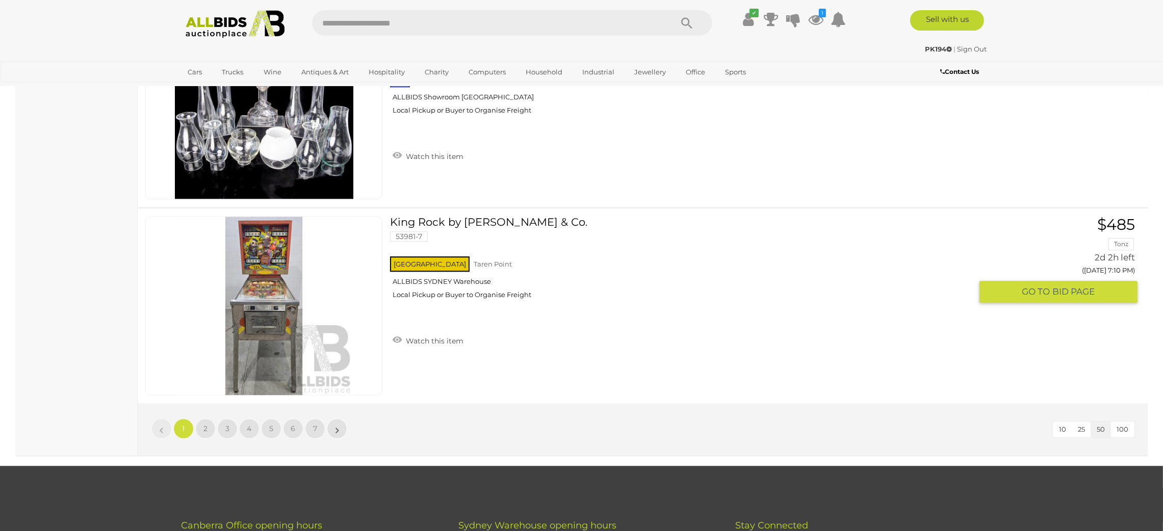
scroll to position [9681, 0]
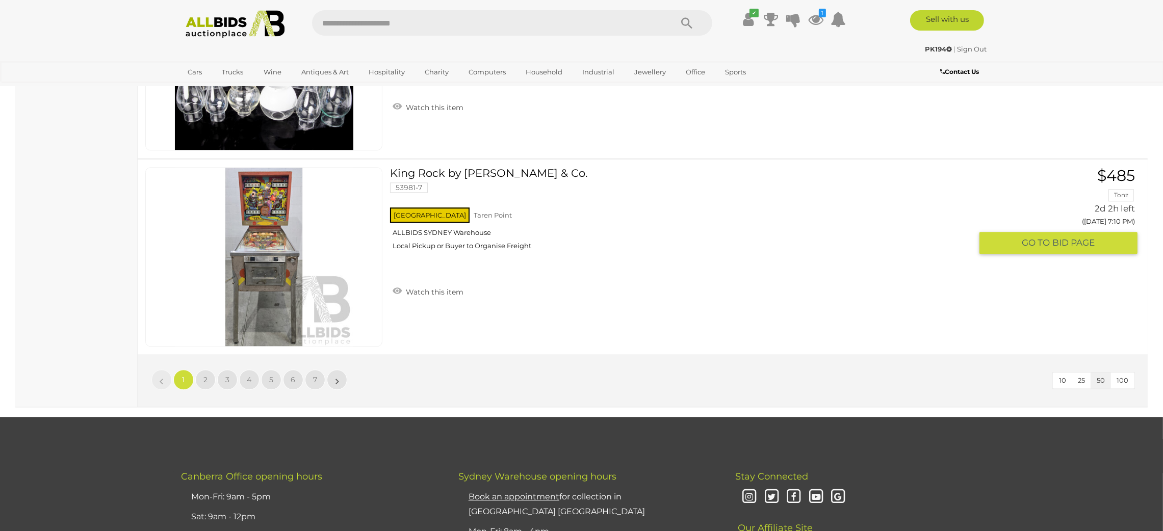
click at [265, 248] on link at bounding box center [263, 256] width 237 height 179
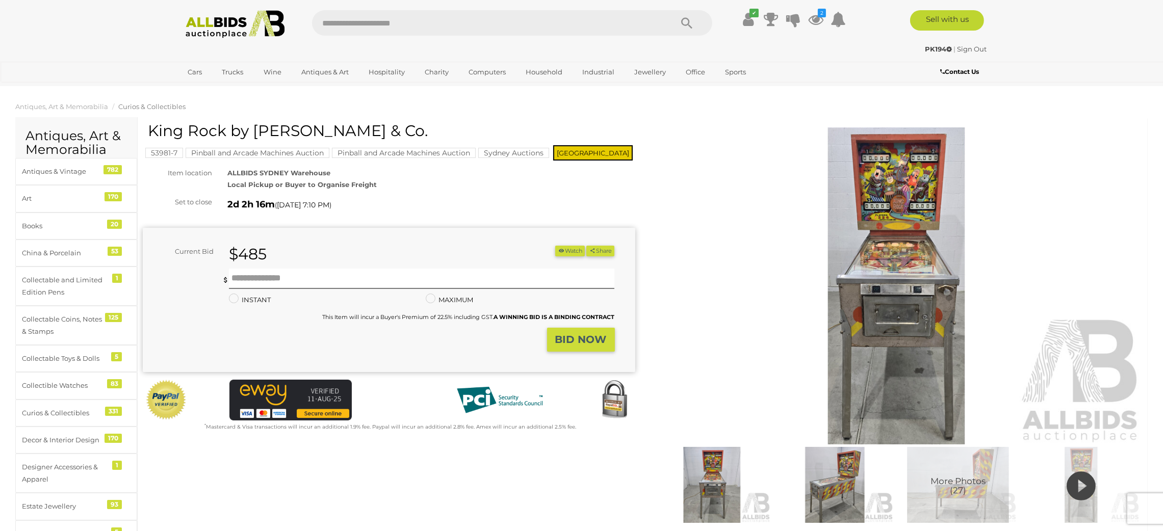
click at [888, 281] on img at bounding box center [897, 285] width 493 height 317
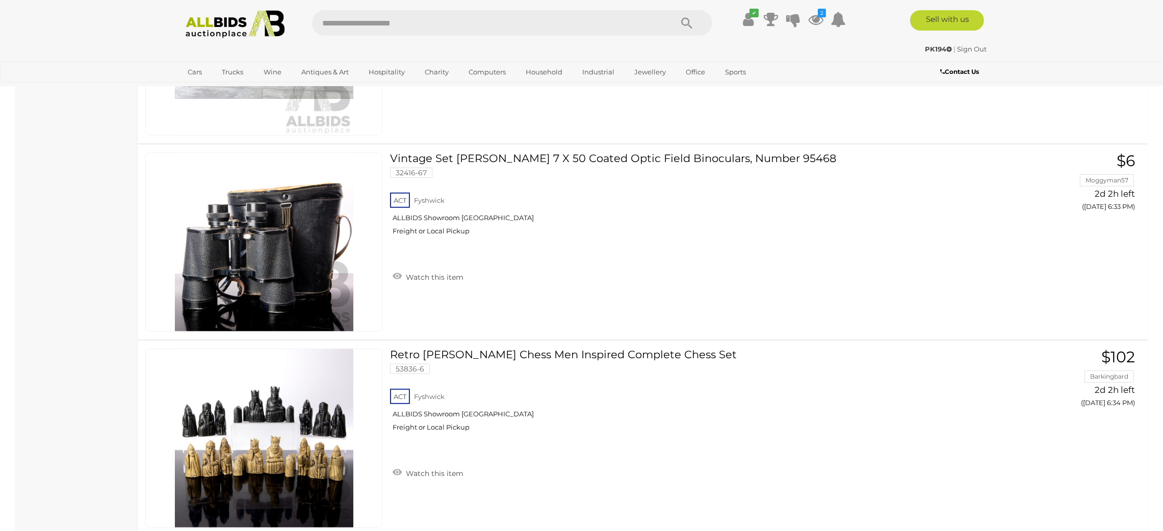
scroll to position [9781, 0]
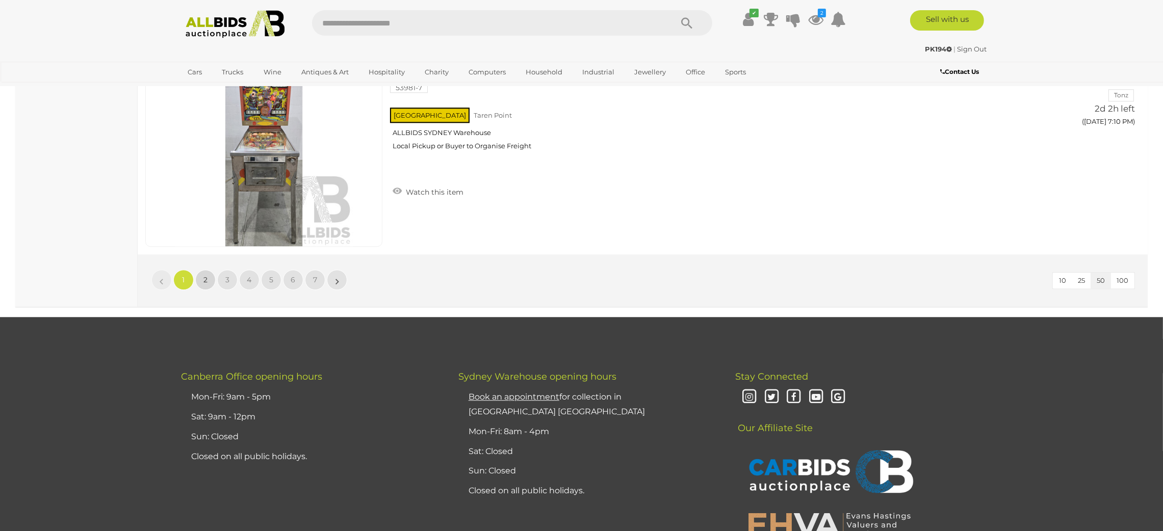
click at [207, 270] on link "2" at bounding box center [205, 280] width 20 height 20
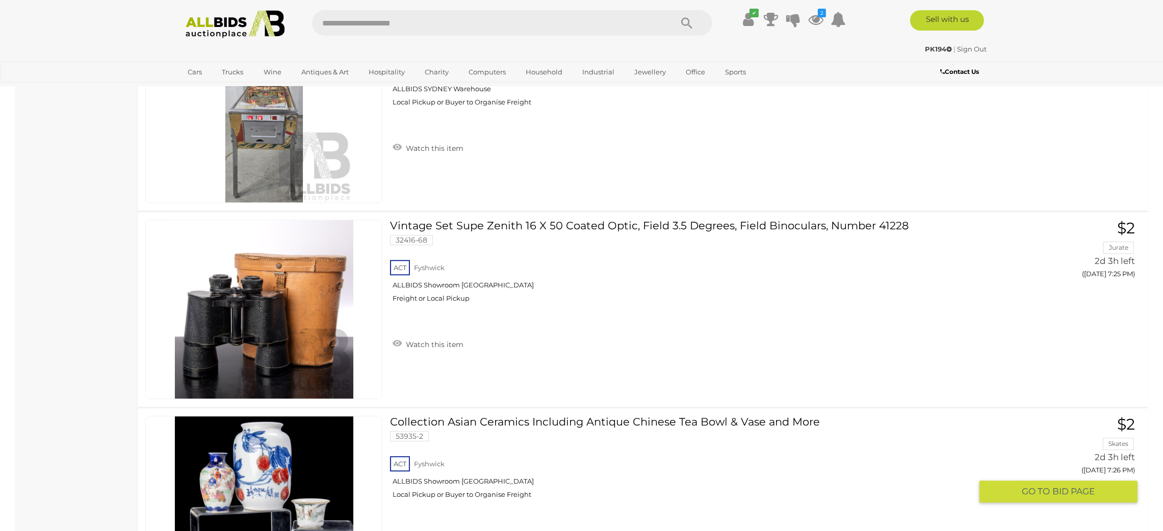
scroll to position [4095, 0]
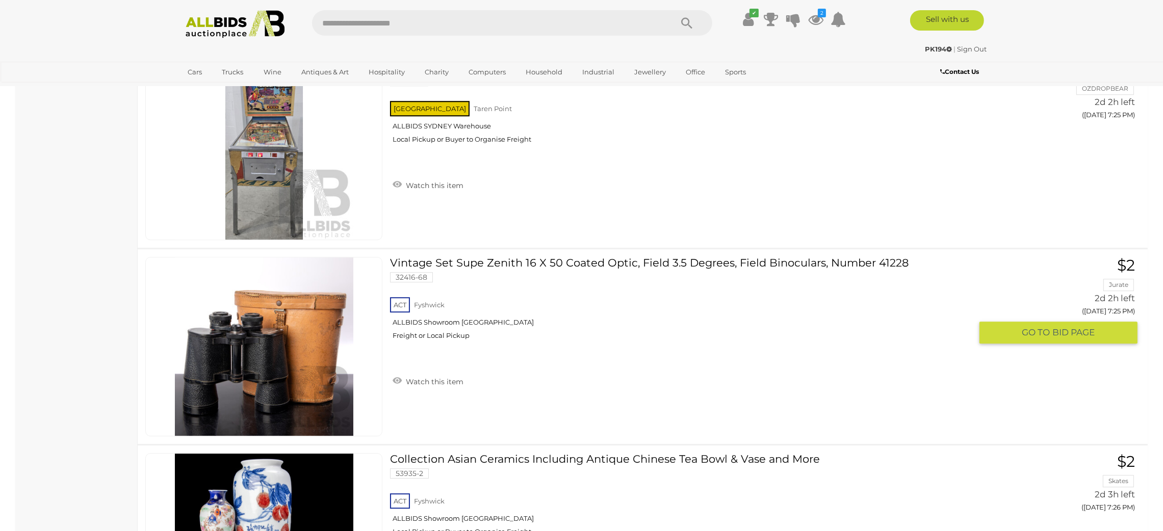
click at [246, 354] on img at bounding box center [264, 346] width 178 height 178
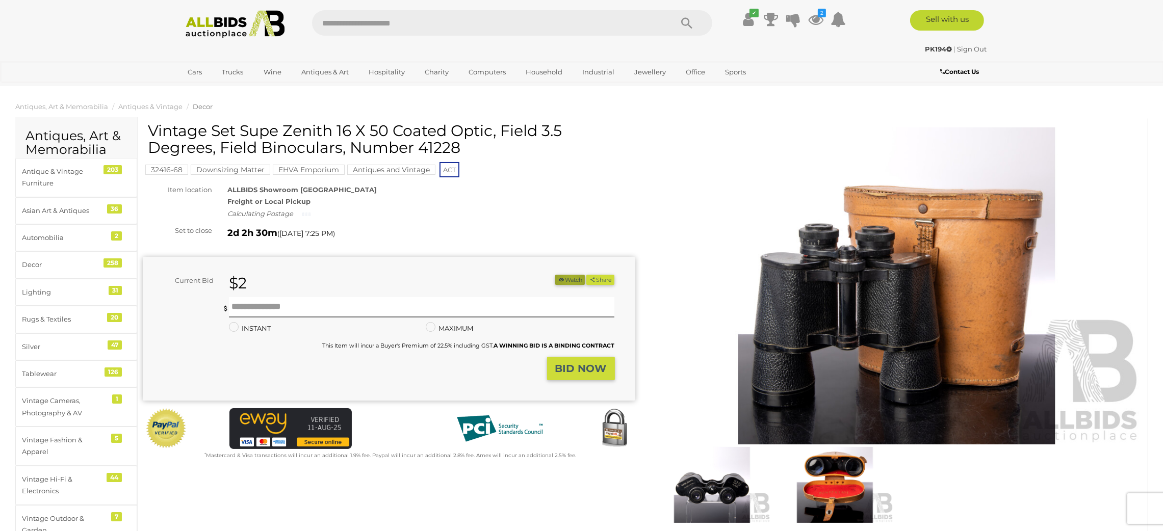
click at [567, 278] on button "Watch" at bounding box center [570, 280] width 30 height 11
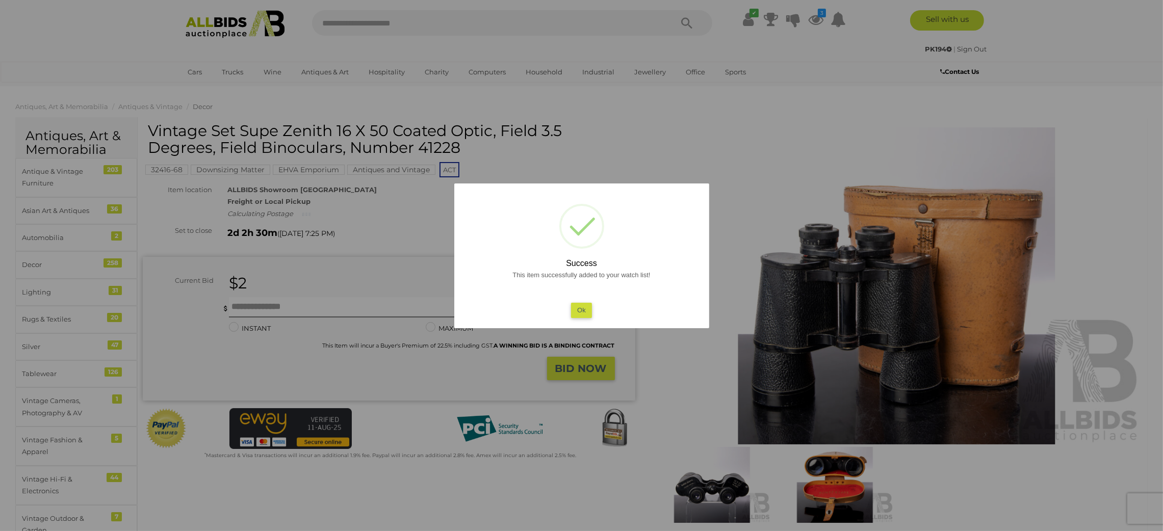
click at [578, 310] on button "Ok" at bounding box center [581, 310] width 21 height 15
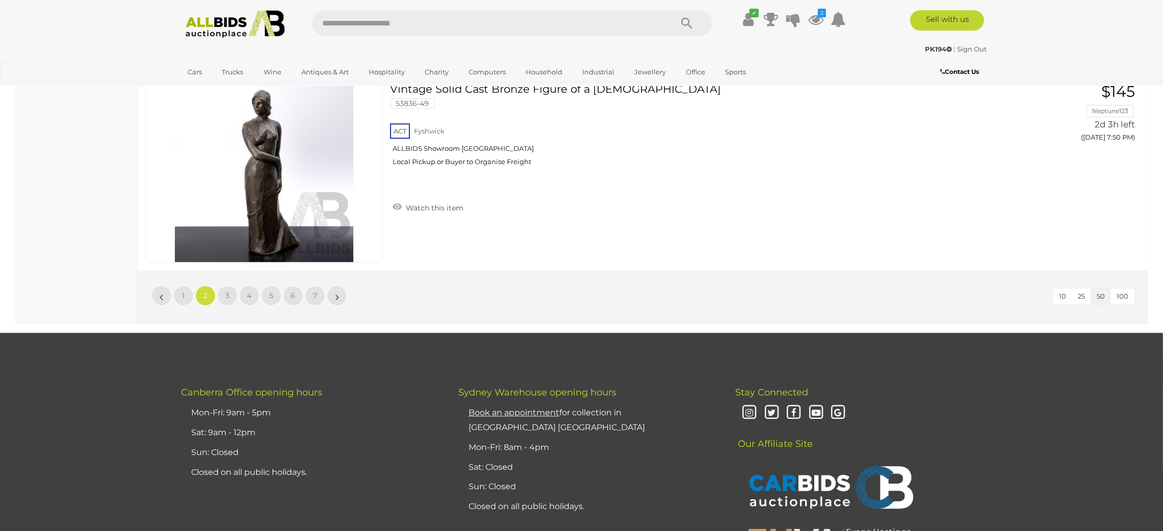
scroll to position [9794, 0]
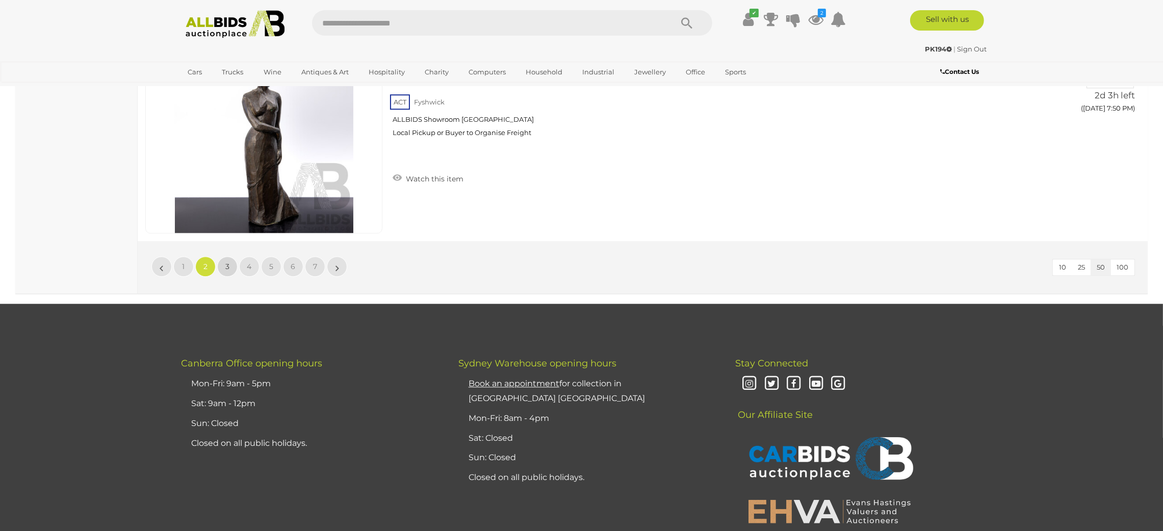
click at [222, 258] on link "3" at bounding box center [227, 266] width 20 height 20
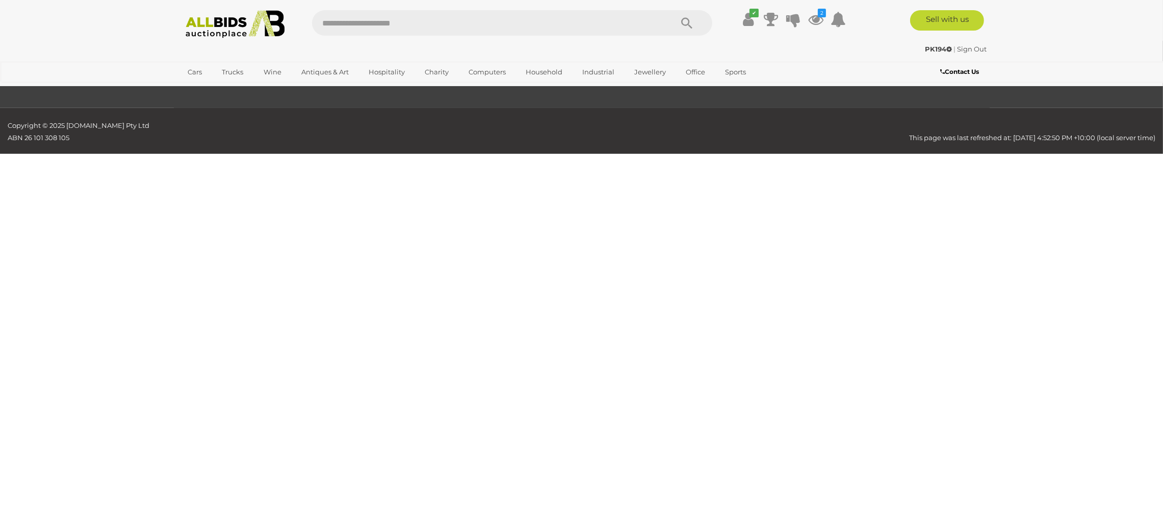
scroll to position [118, 0]
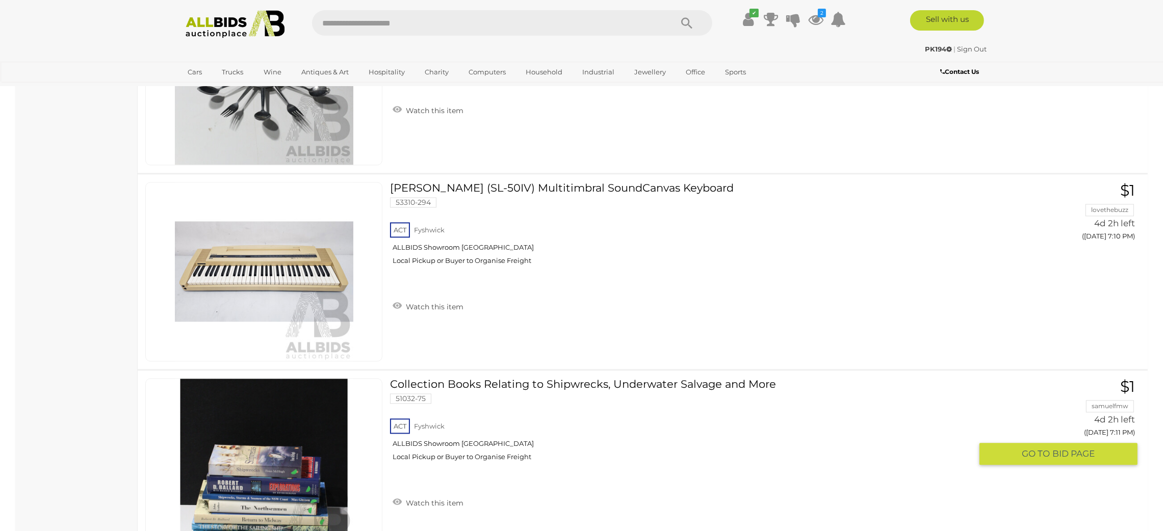
scroll to position [9754, 0]
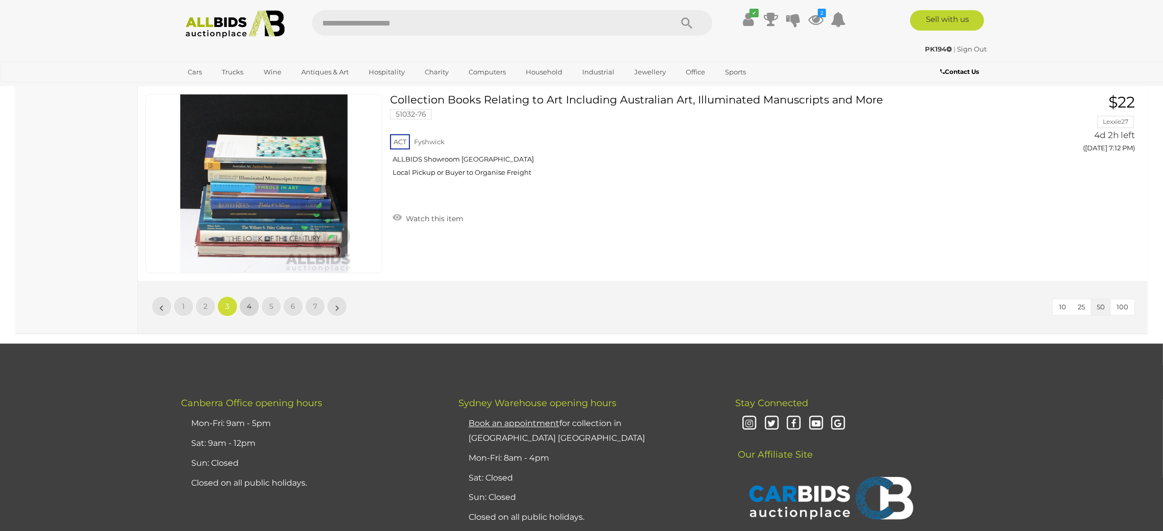
click at [246, 299] on link "4" at bounding box center [249, 306] width 20 height 20
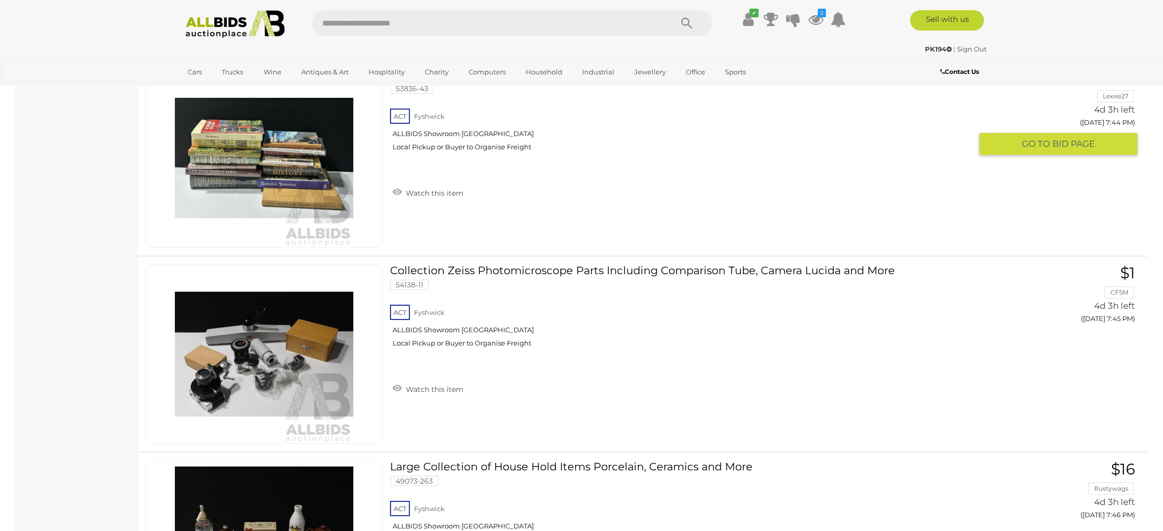
scroll to position [6313, 0]
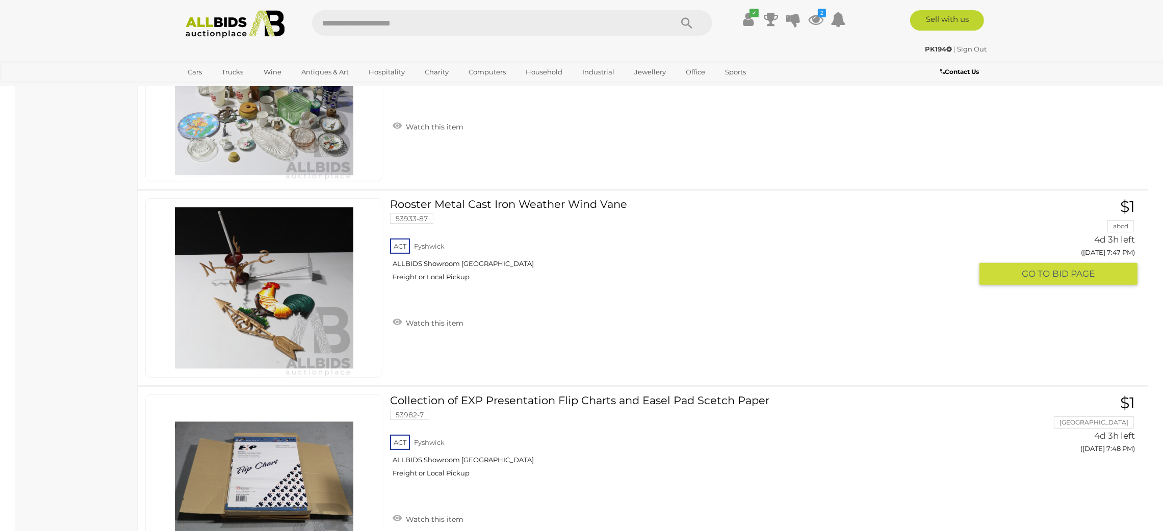
click at [268, 275] on link at bounding box center [263, 287] width 237 height 179
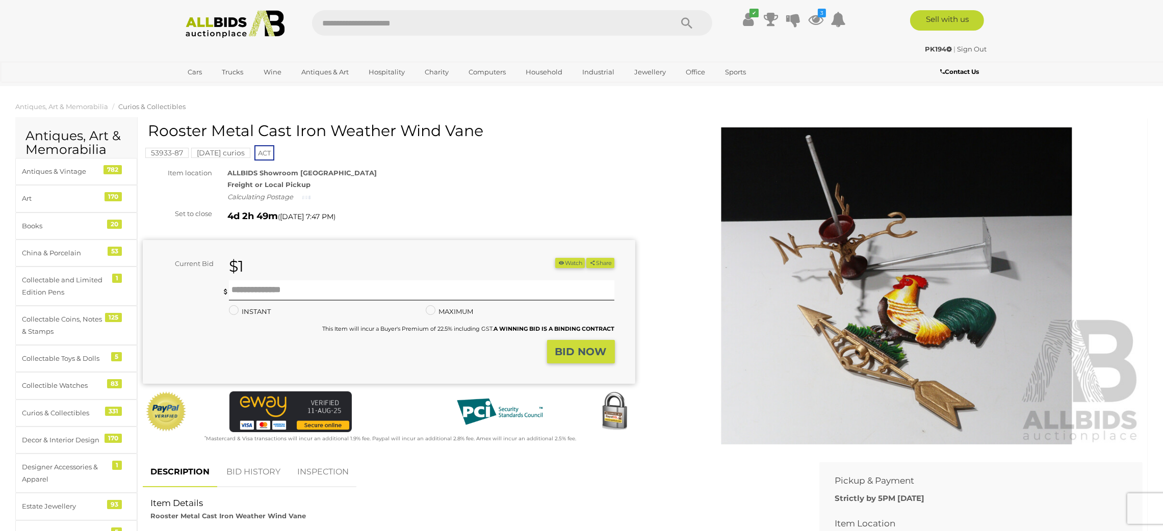
click at [852, 350] on img at bounding box center [897, 285] width 493 height 317
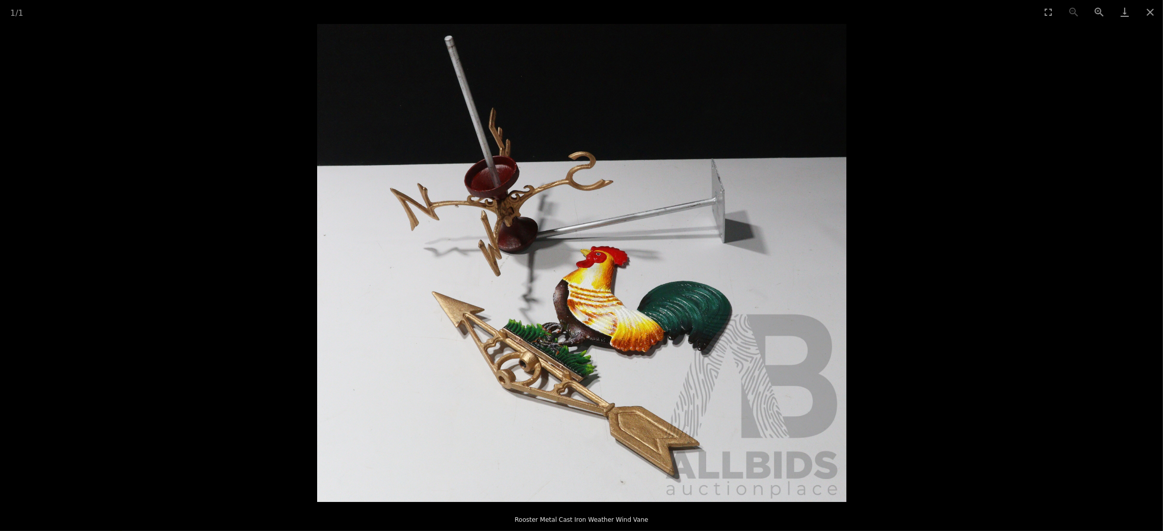
click at [941, 333] on picture at bounding box center [581, 263] width 1163 height 478
click at [1121, 212] on picture at bounding box center [581, 263] width 1163 height 478
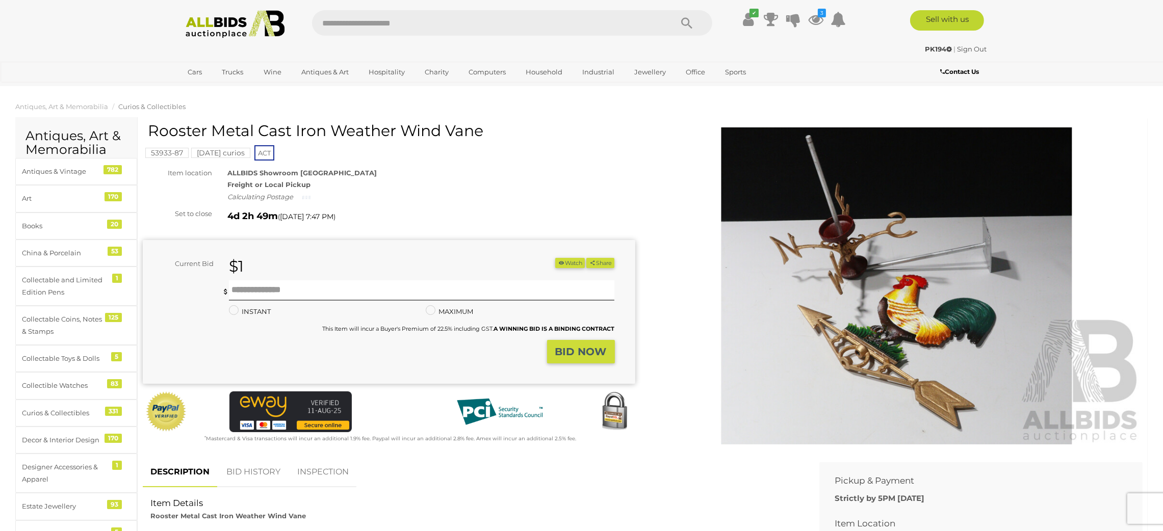
click at [558, 260] on icon "button" at bounding box center [561, 263] width 7 height 6
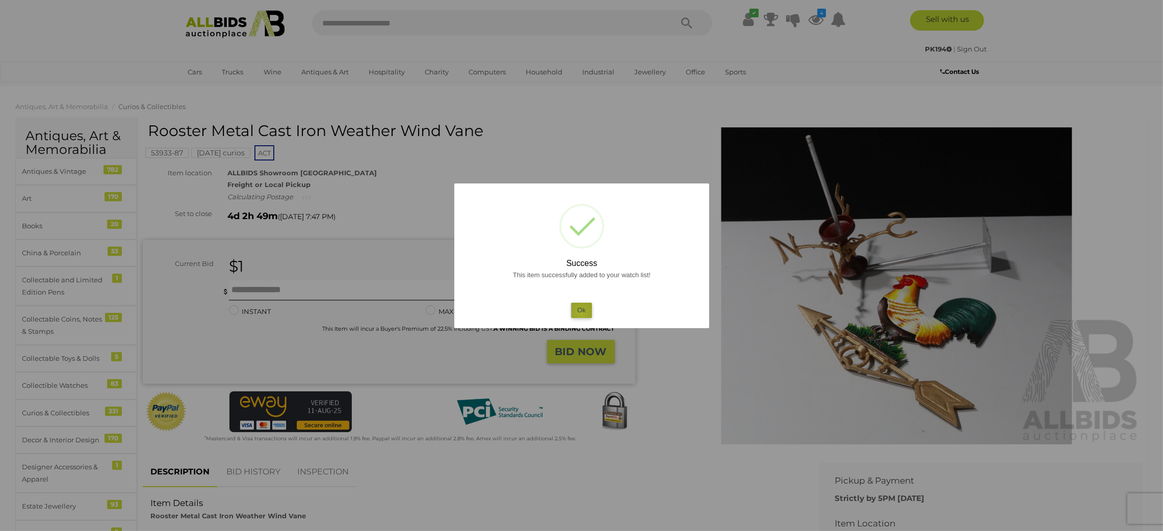
click at [580, 312] on button "Ok" at bounding box center [581, 310] width 21 height 15
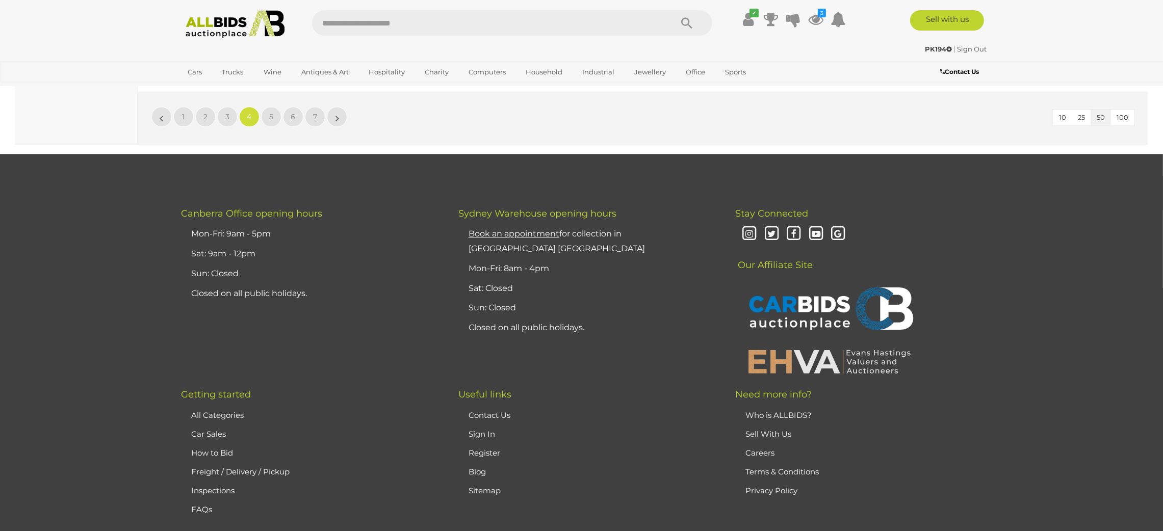
scroll to position [9723, 0]
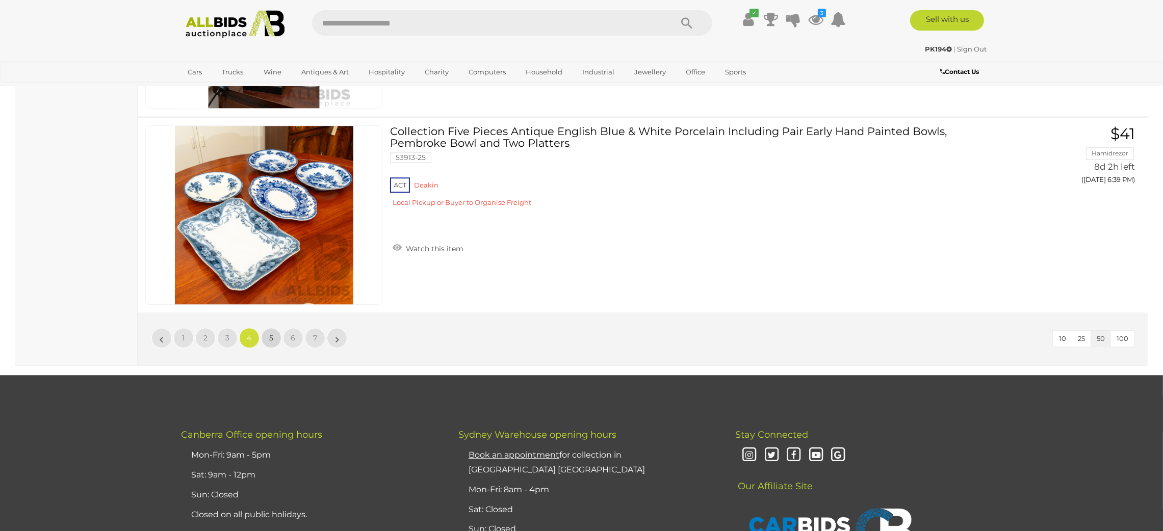
click at [271, 333] on span "5" at bounding box center [271, 337] width 4 height 9
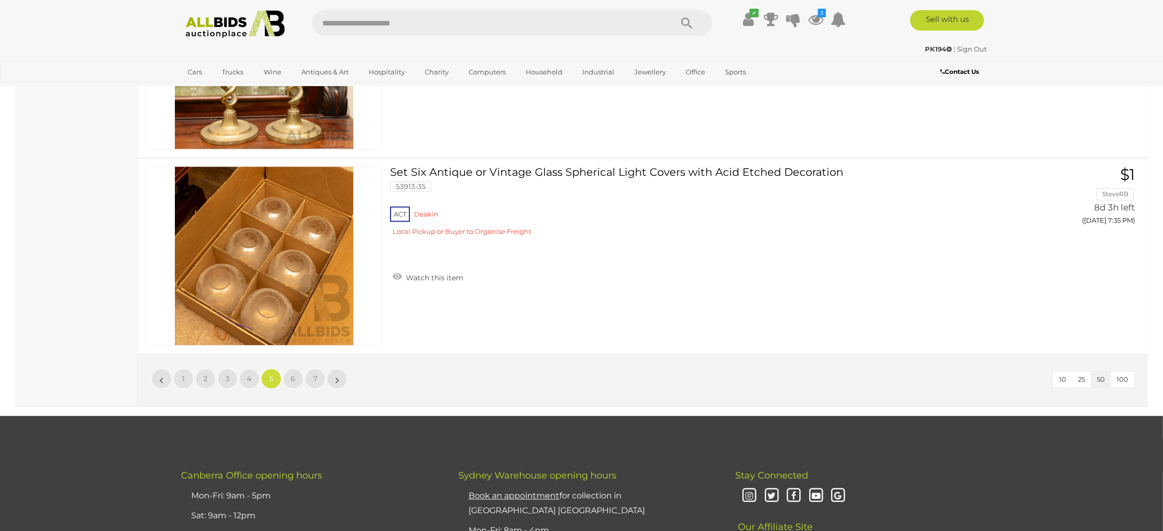
scroll to position [9678, 0]
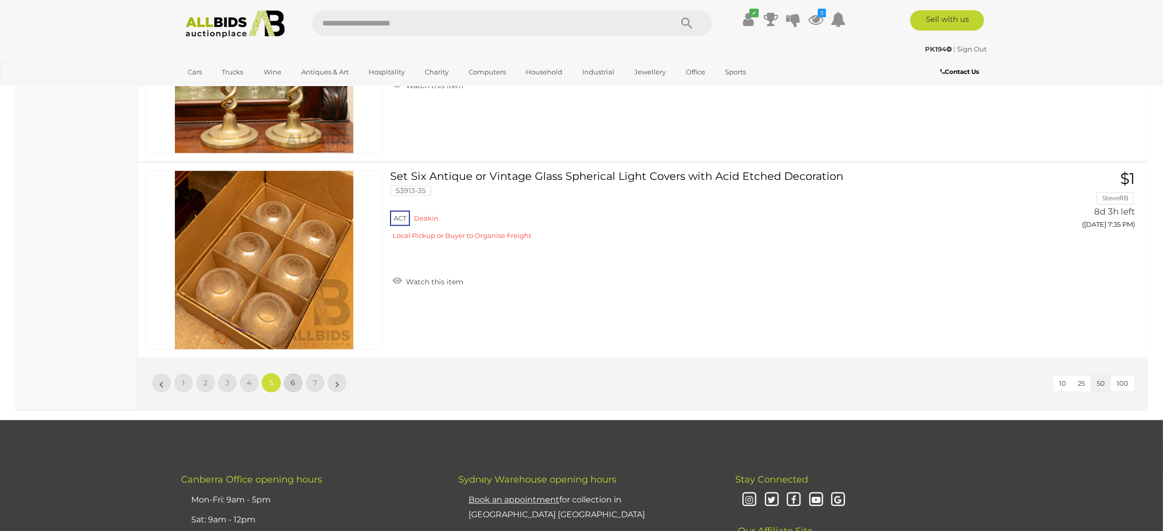
click at [298, 375] on link "6" at bounding box center [293, 383] width 20 height 20
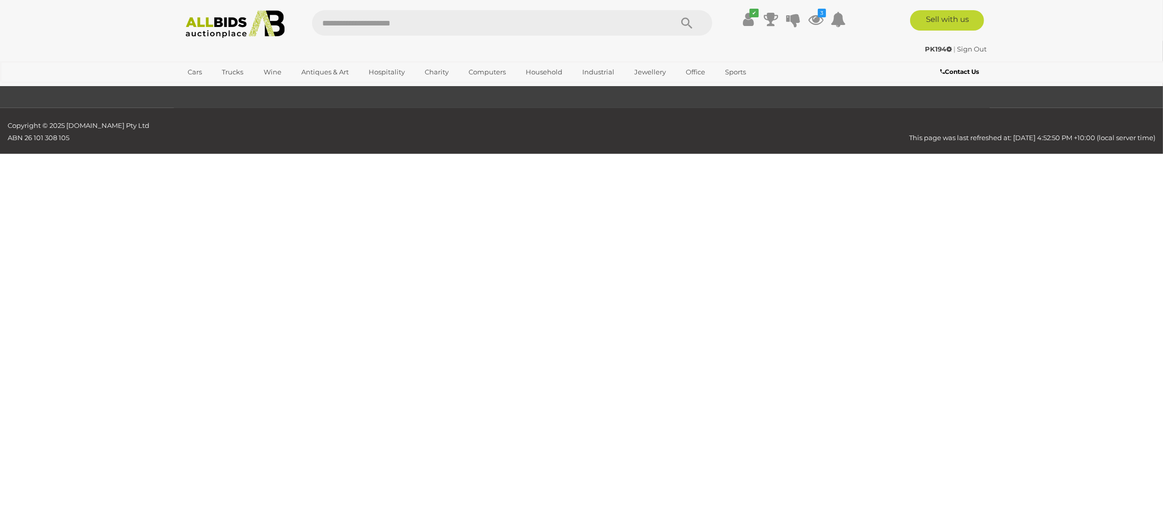
scroll to position [118, 0]
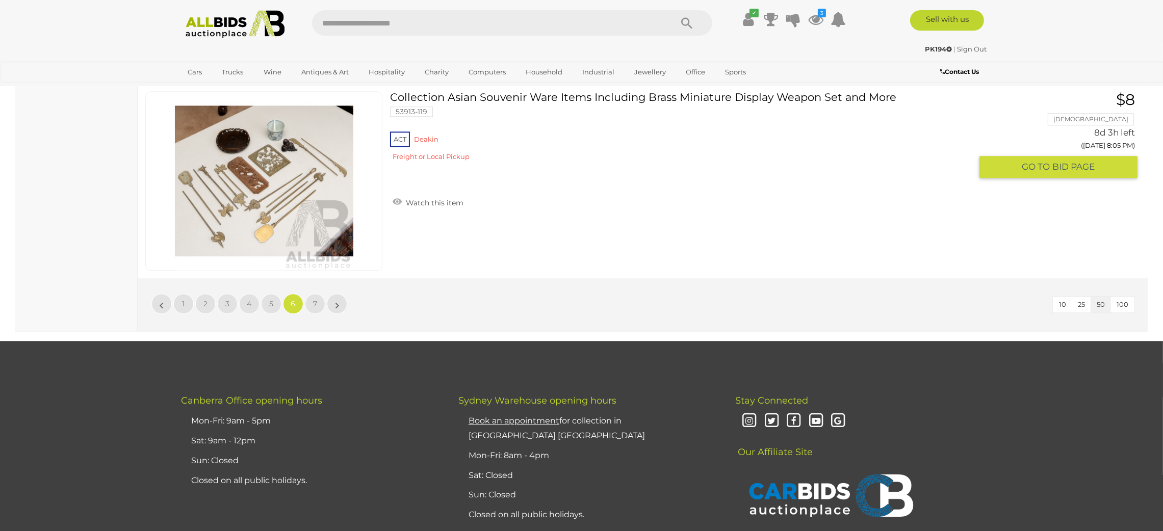
scroll to position [9907, 0]
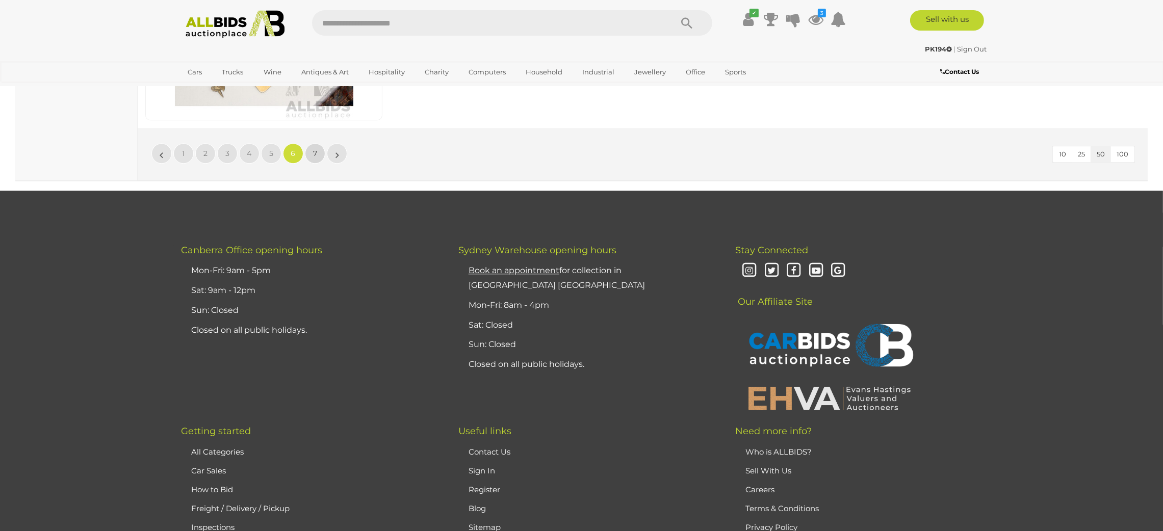
click at [314, 149] on span "7" at bounding box center [315, 153] width 4 height 9
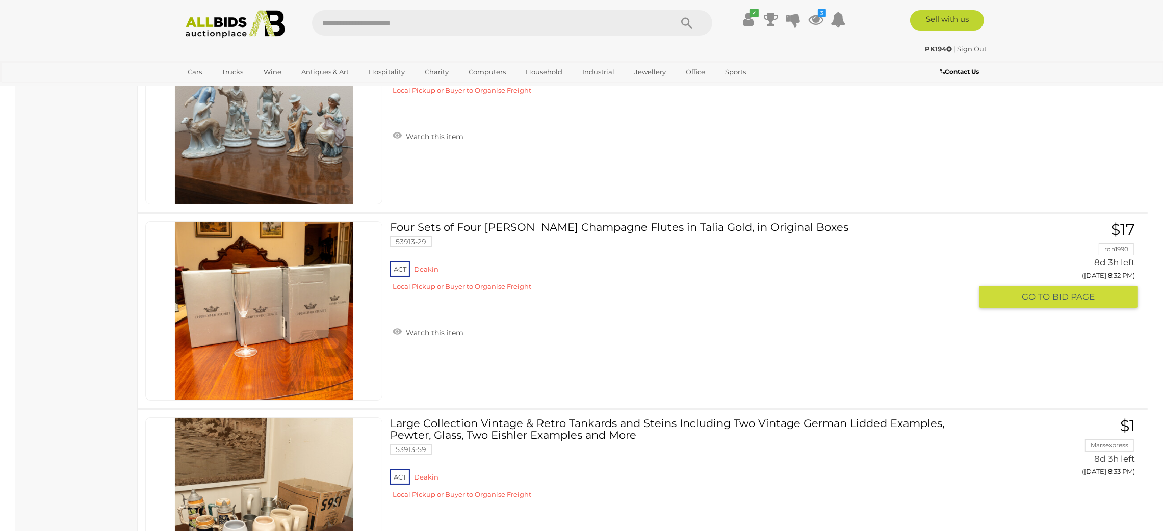
scroll to position [6084, 0]
